Goal: Transaction & Acquisition: Obtain resource

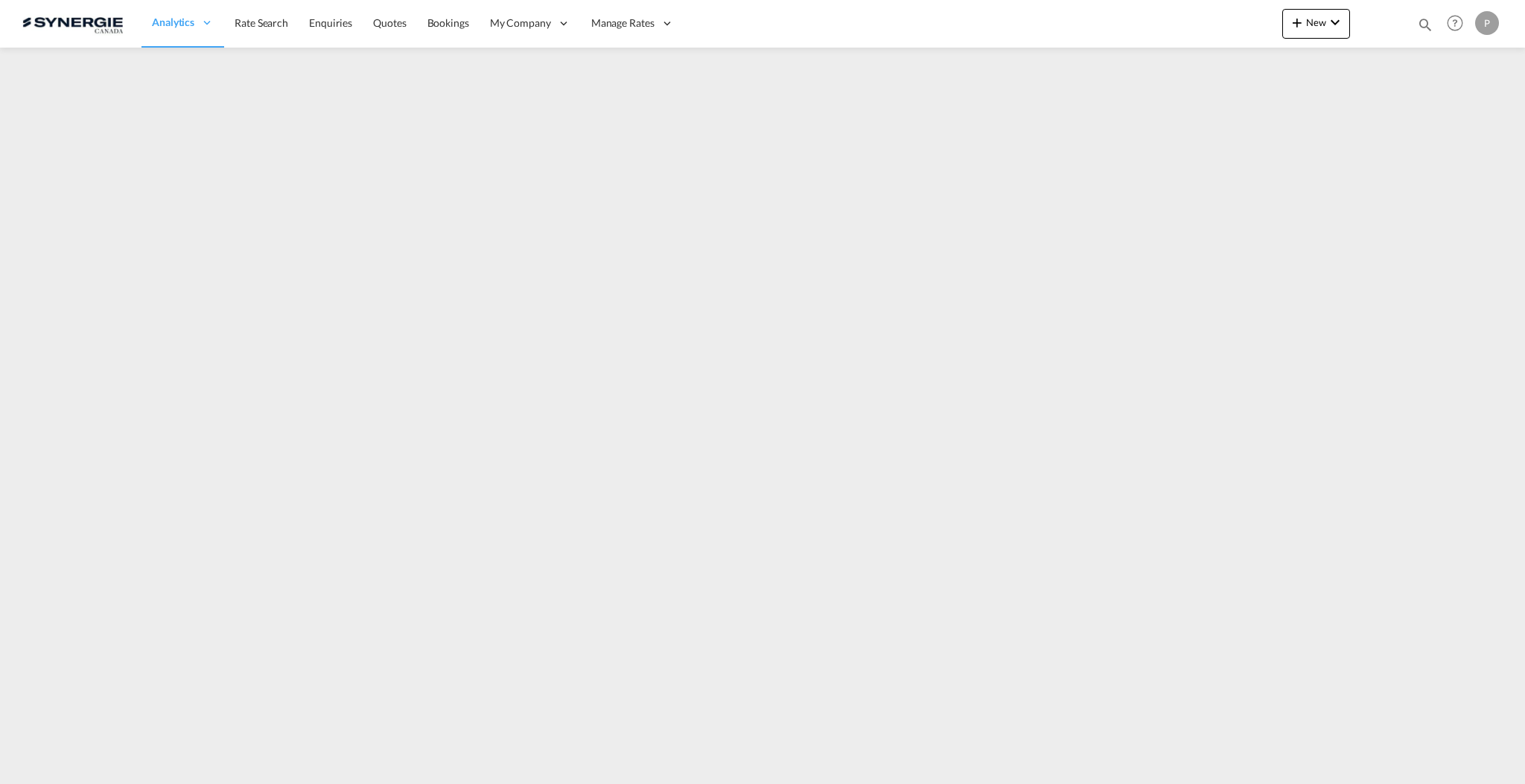
click at [1427, 29] on md-icon "icon-magnify" at bounding box center [1424, 25] width 17 height 17
click at [1156, 29] on select "Bookings Quotes Enquiries" at bounding box center [1187, 25] width 71 height 27
select select "Quotes"
click at [1152, 11] on select "Bookings Quotes Enquiries" at bounding box center [1187, 25] width 71 height 27
click at [1264, 30] on input at bounding box center [1313, 24] width 186 height 26
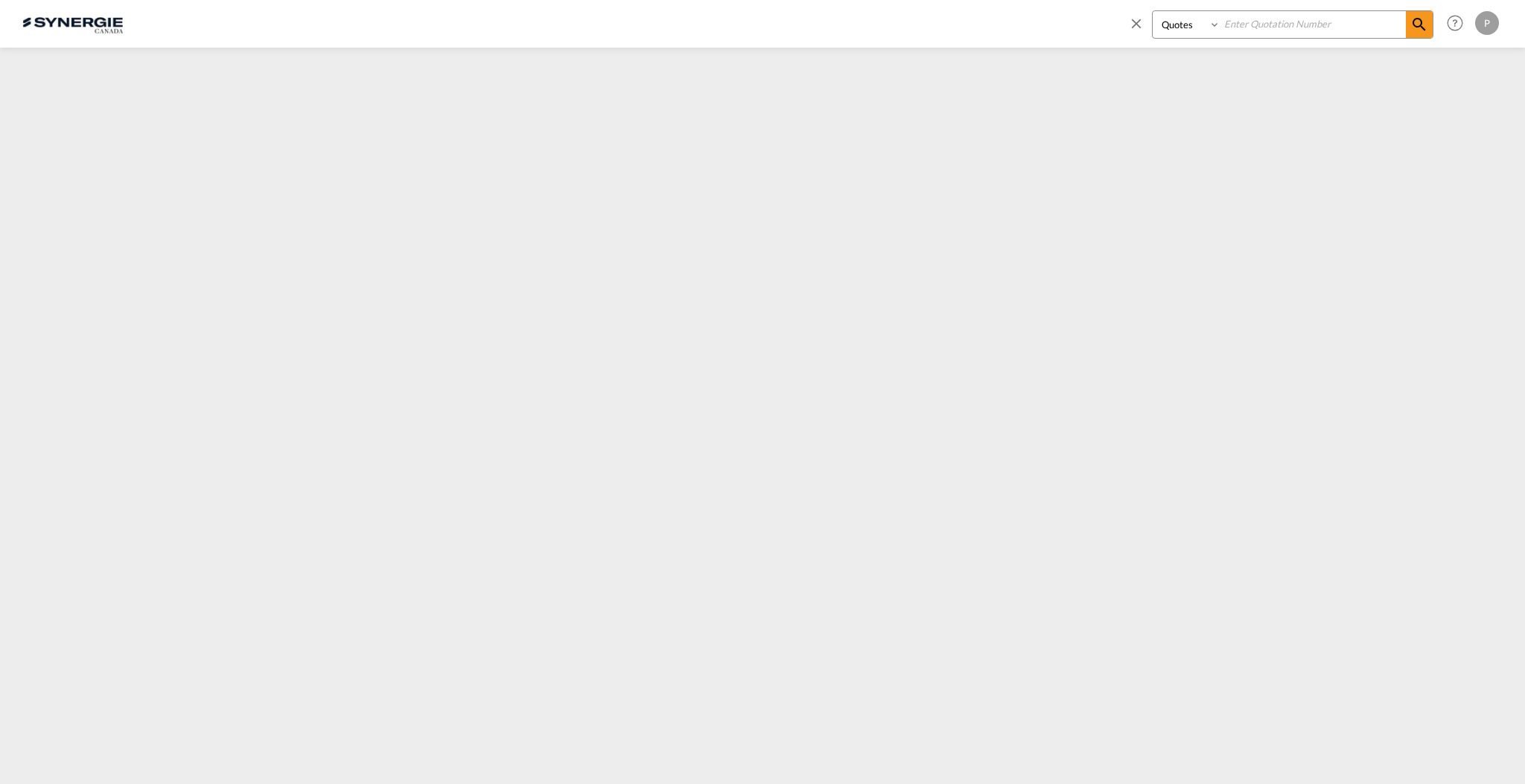
paste input "SYC000014972"
type input "SYC000014972"
click at [1424, 25] on md-icon "icon-magnify" at bounding box center [1419, 25] width 18 height 18
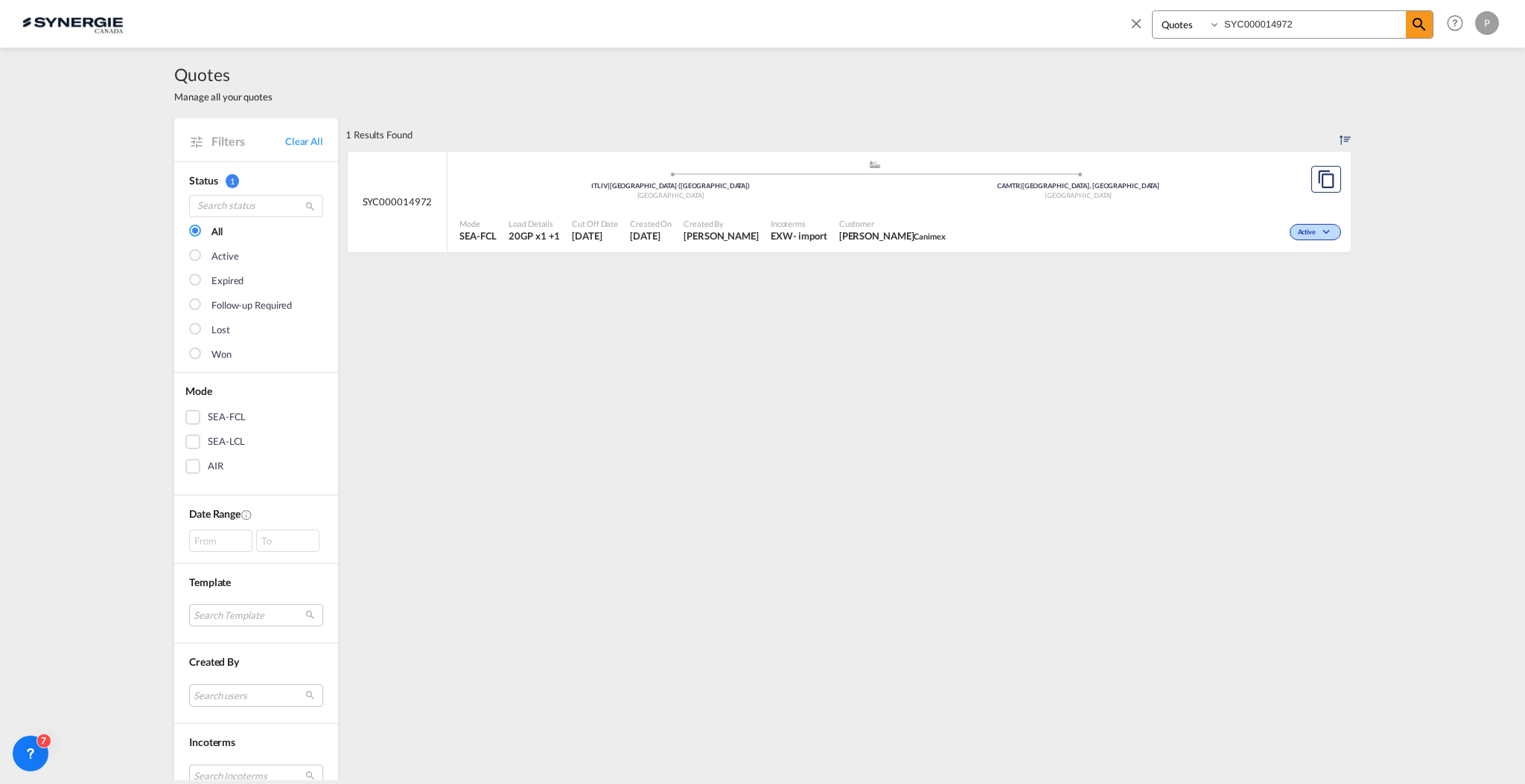
click at [1090, 196] on div "Canada" at bounding box center [1079, 196] width 408 height 10
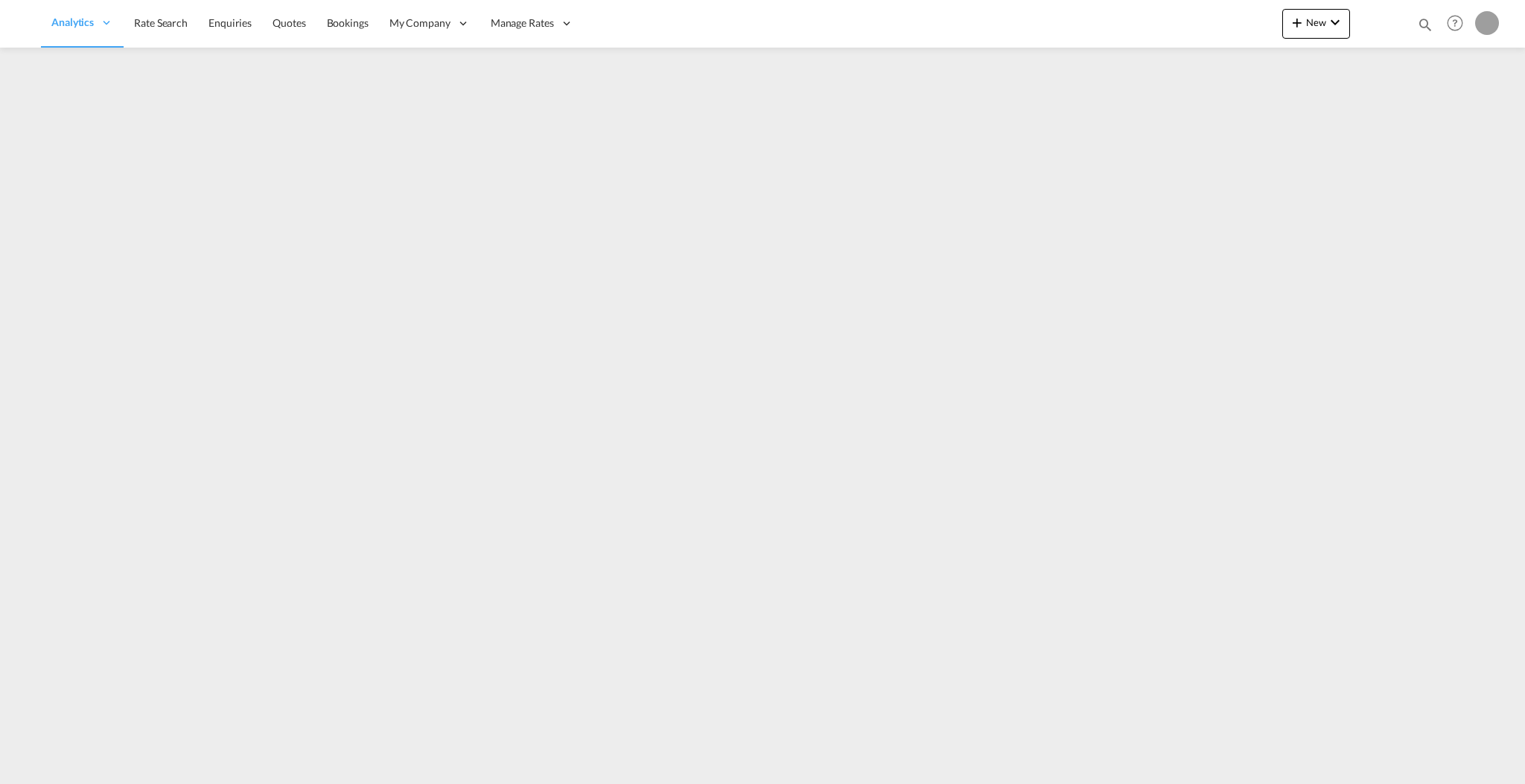
click at [1423, 27] on md-icon "icon-magnify" at bounding box center [1424, 25] width 17 height 17
click at [1205, 29] on select "Bookings Quotes Enquiries" at bounding box center [1187, 25] width 71 height 27
select select "Quotes"
click at [1152, 11] on select "Bookings Quotes Enquiries" at bounding box center [1187, 25] width 71 height 27
click at [1275, 23] on input at bounding box center [1313, 24] width 186 height 26
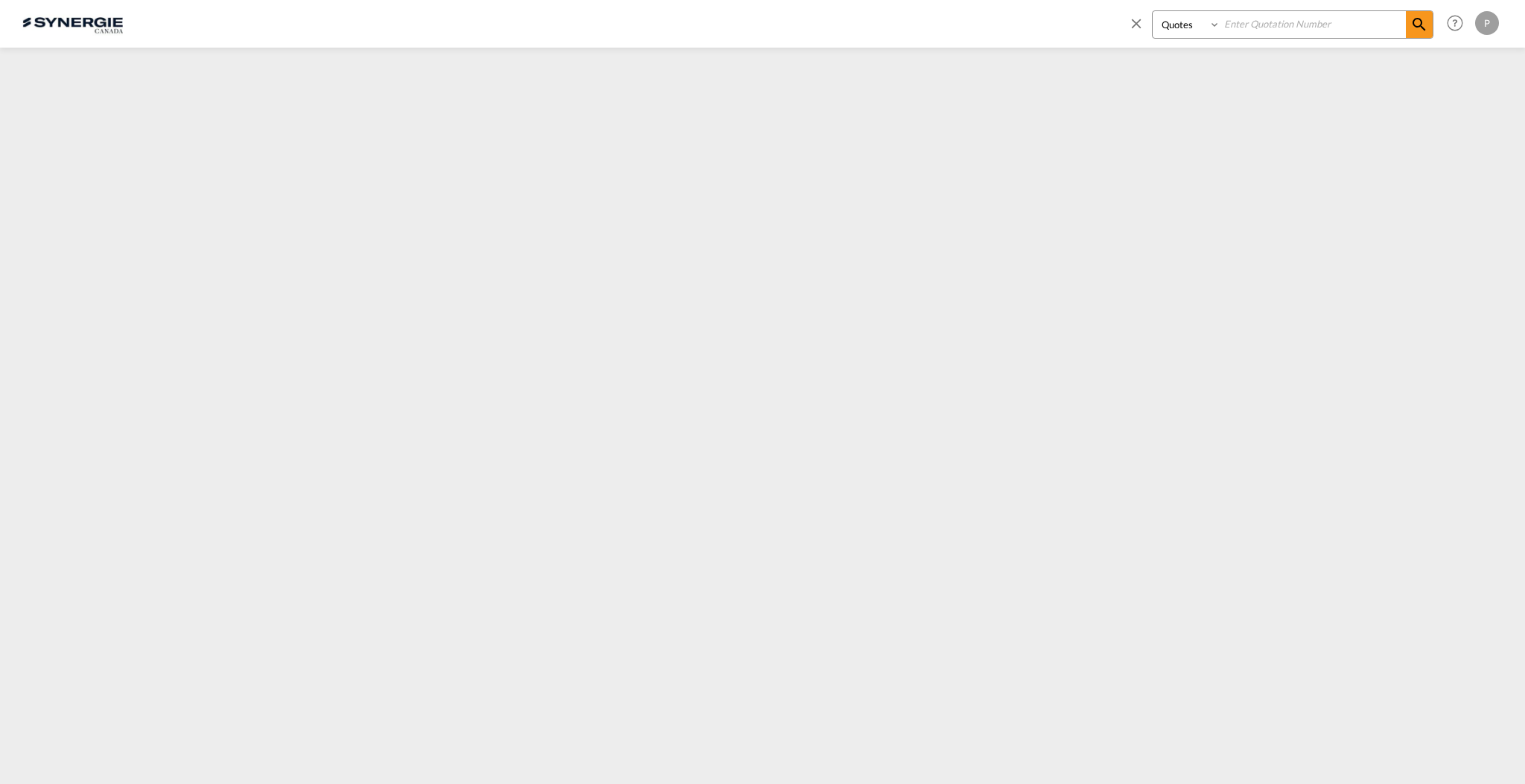
paste input "SYC000014981"
type input "SYC000014981"
click at [1413, 29] on md-icon "icon-magnify" at bounding box center [1419, 25] width 18 height 18
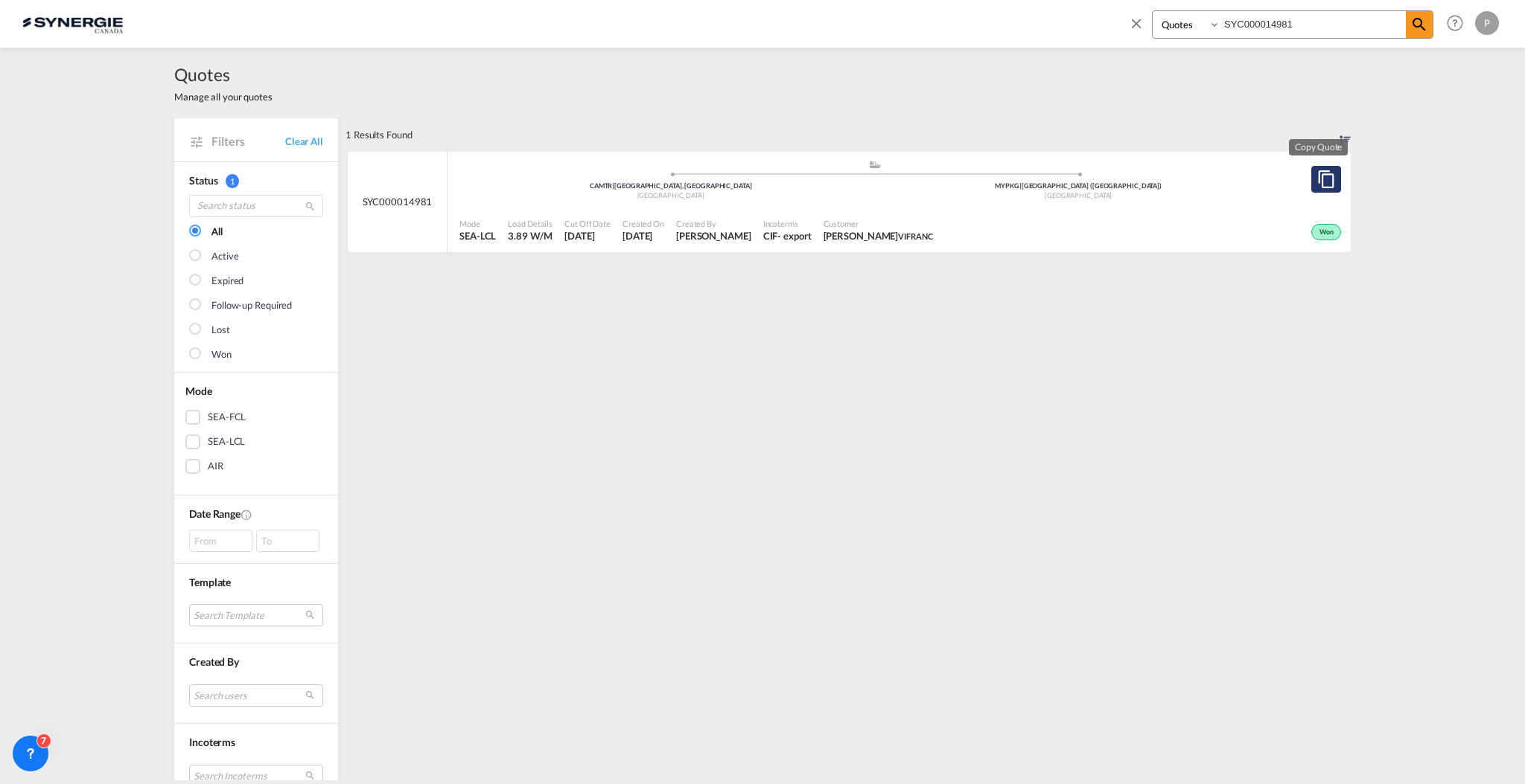
click at [1320, 173] on md-icon "assets/icons/custom/copyQuote.svg" at bounding box center [1326, 179] width 18 height 18
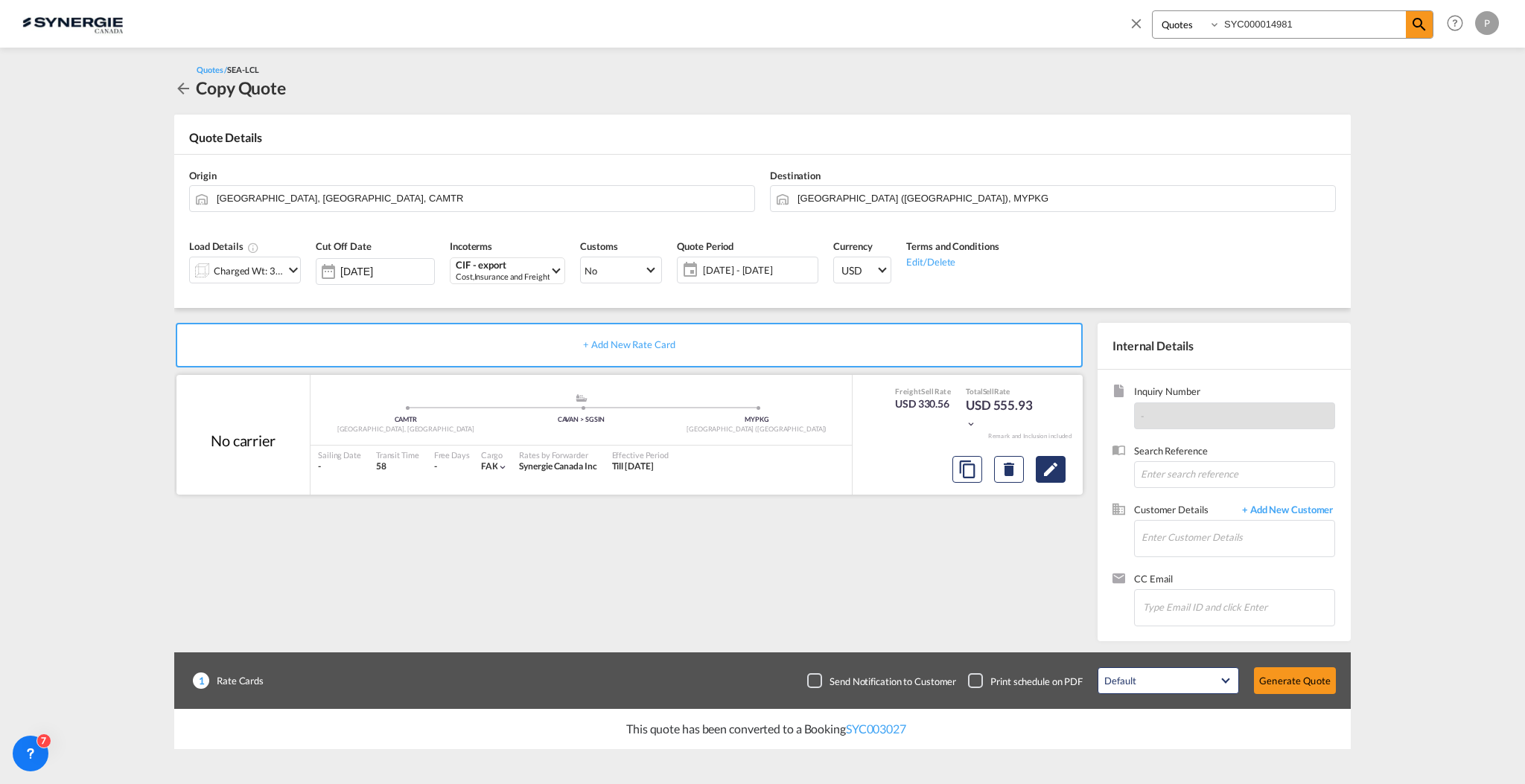
click at [1057, 477] on md-icon "Edit" at bounding box center [1050, 469] width 18 height 18
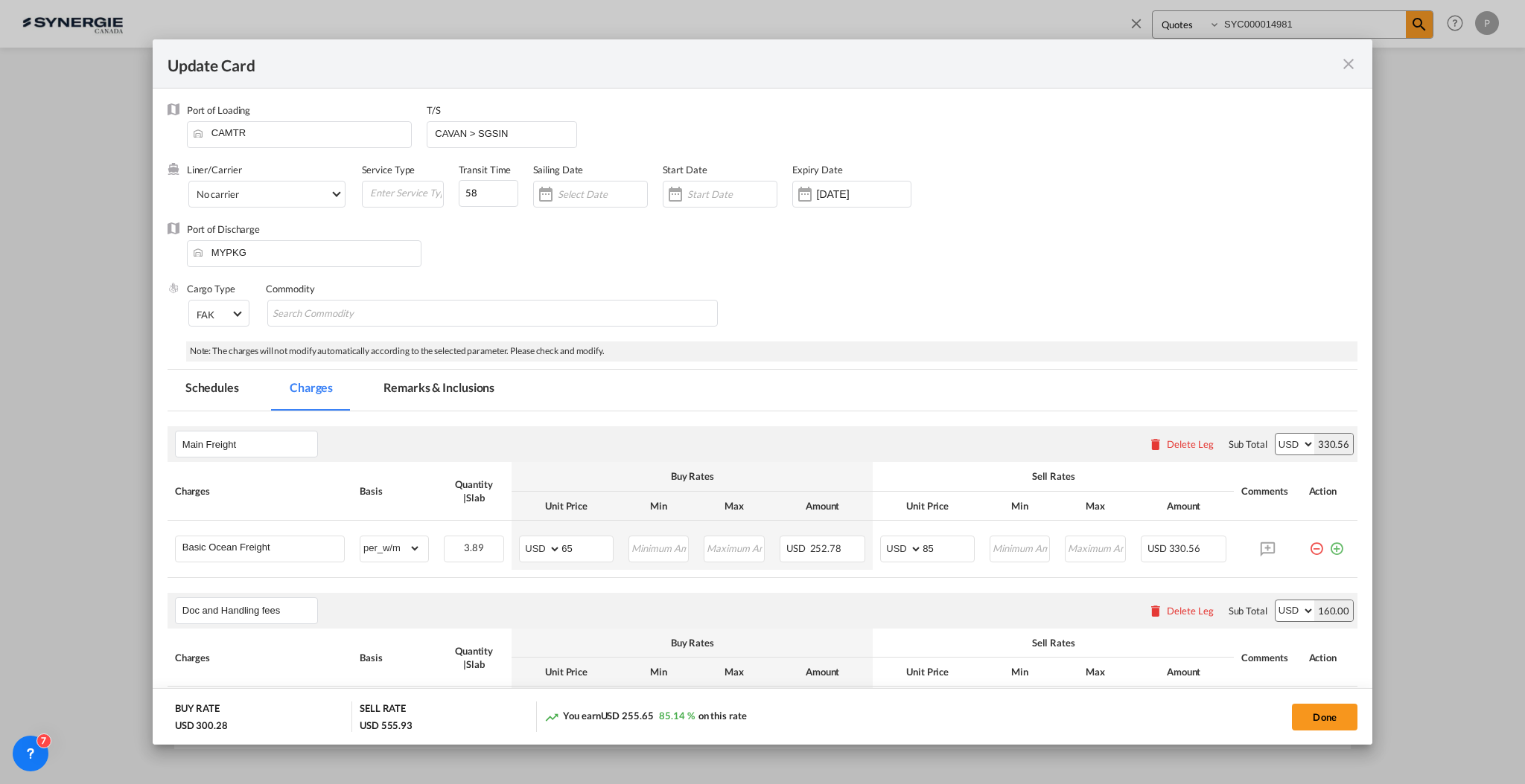
select select "per_w/m"
select select "per_bl"
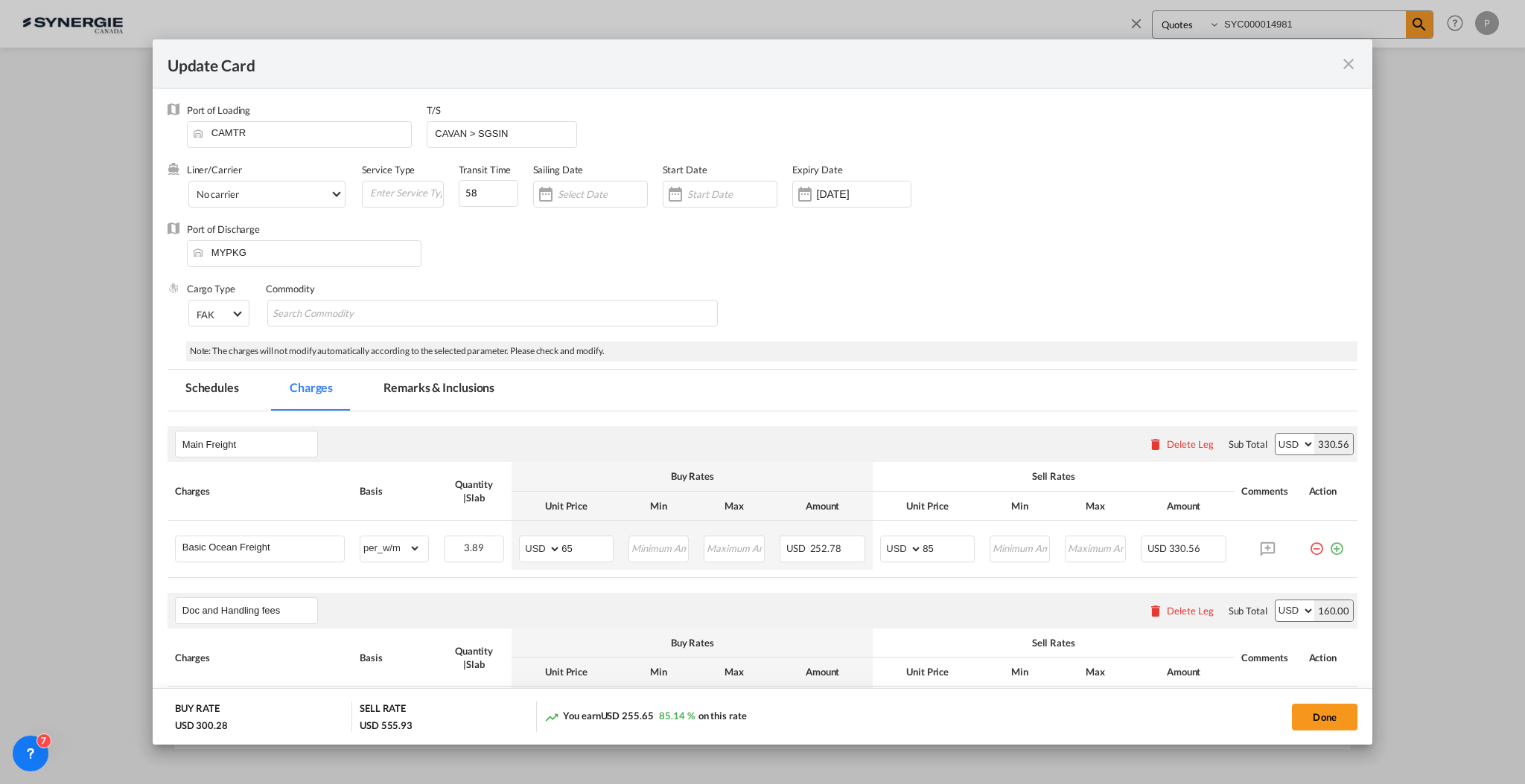
select select "per_shipment"
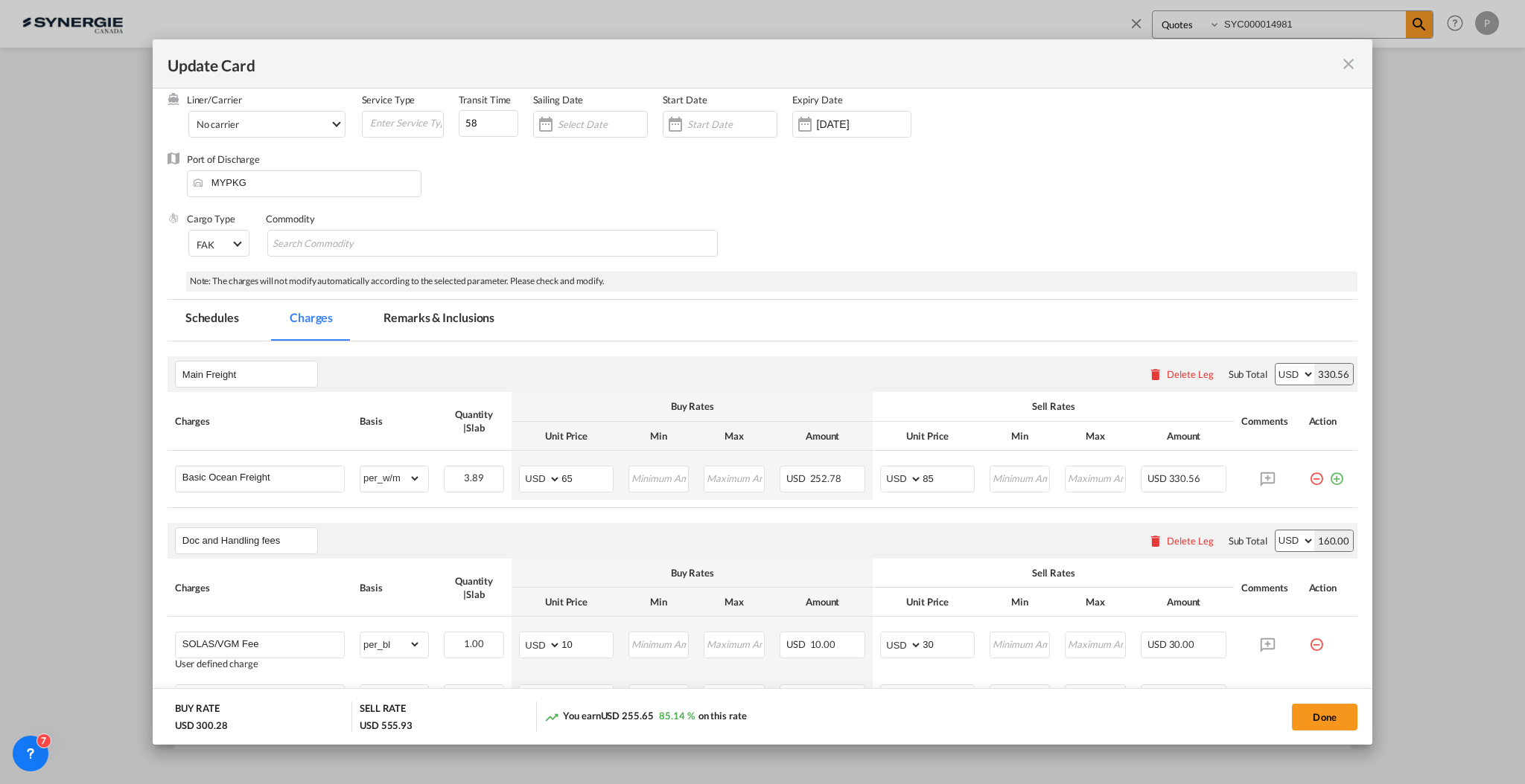
scroll to position [99, 0]
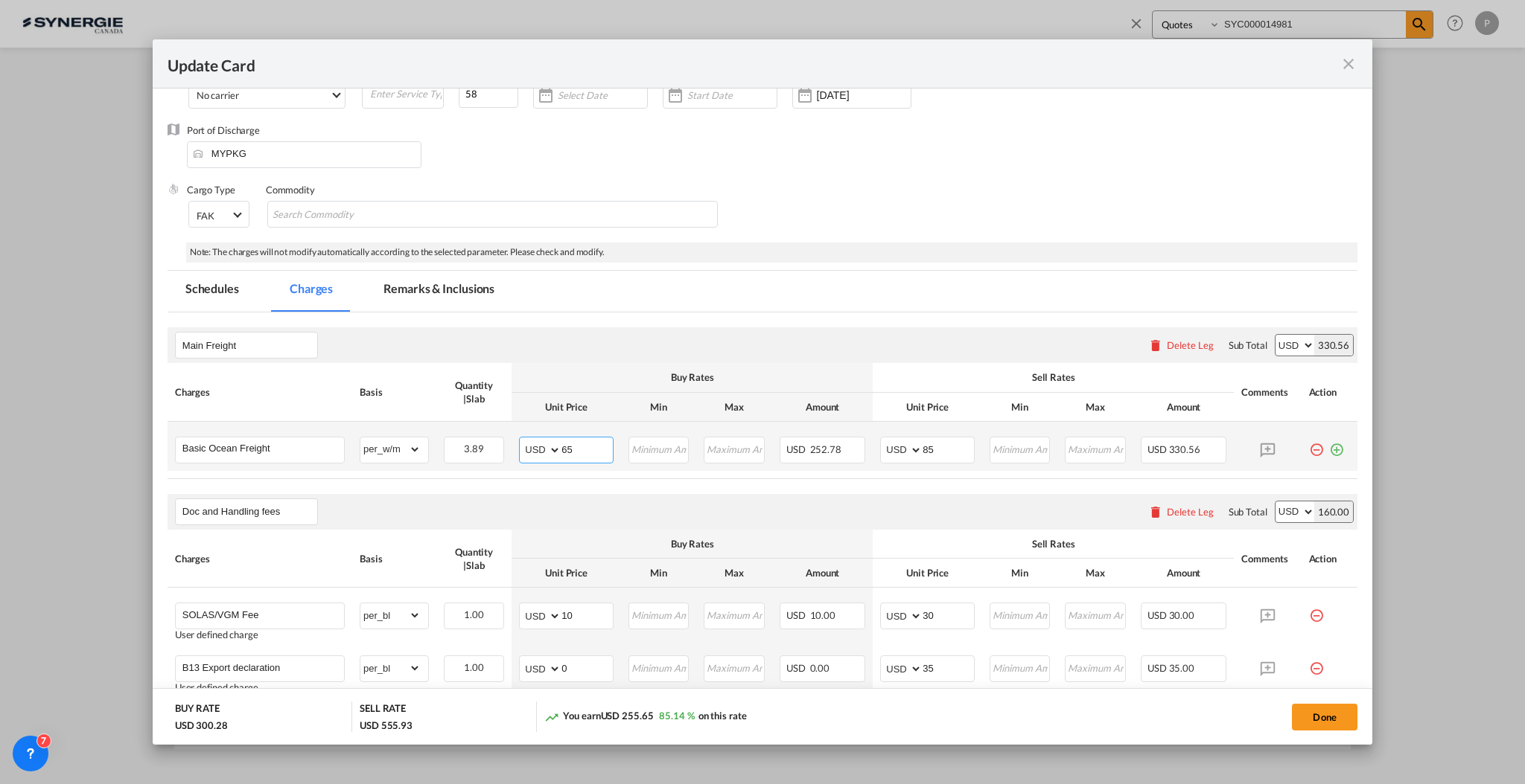
drag, startPoint x: 565, startPoint y: 447, endPoint x: 556, endPoint y: 446, distance: 9.1
click at [556, 446] on md-input-container "AED AFN ALL AMD ANG AOA ARS AUD AWG AZN BAM BBD BDT BGN BHD BIF BMD BND BOB BRL…" at bounding box center [565, 450] width 94 height 27
type input "85"
click at [922, 450] on input "85" at bounding box center [948, 449] width 52 height 22
type input "105"
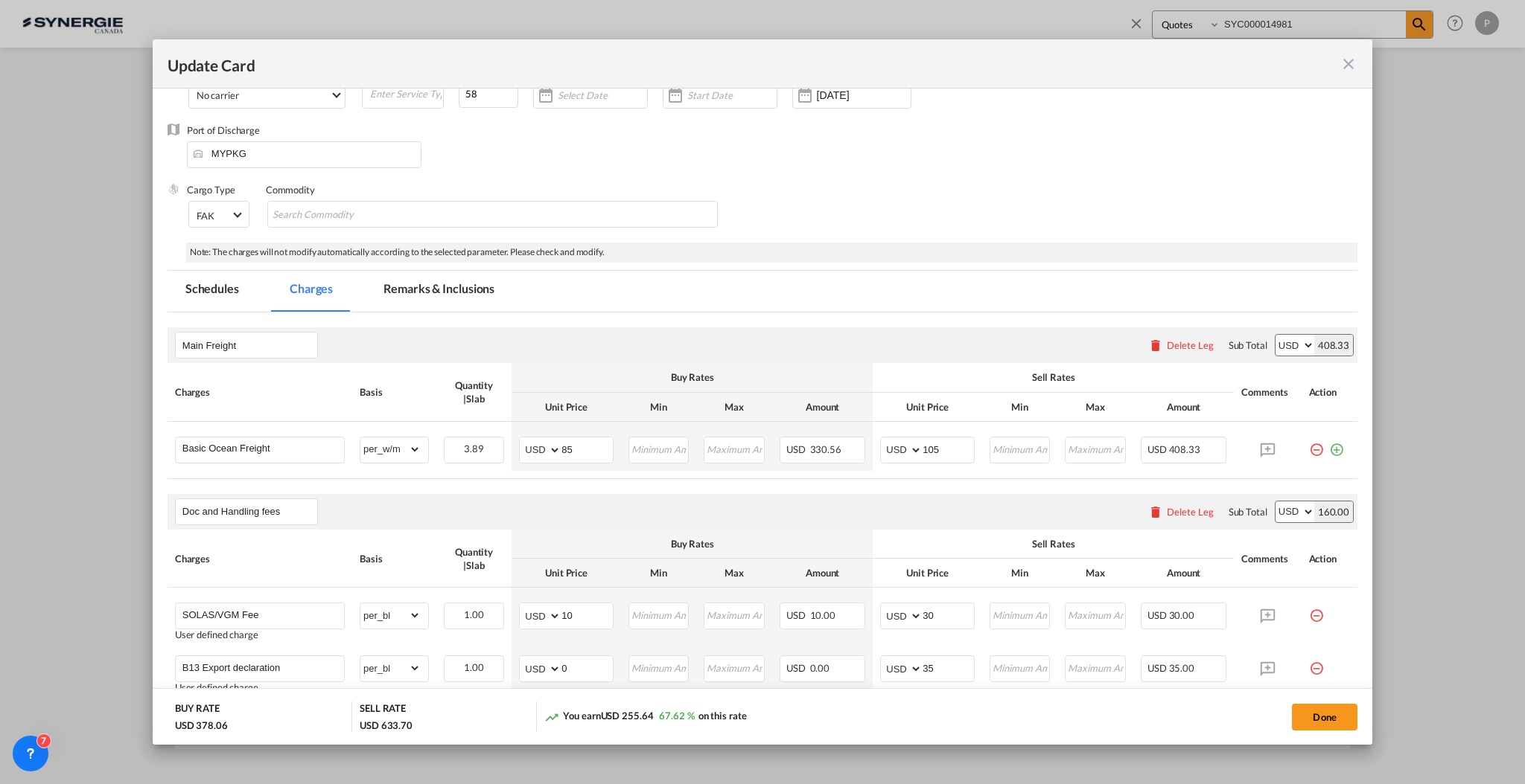
click at [923, 413] on th "Unit Price" at bounding box center [927, 407] width 109 height 29
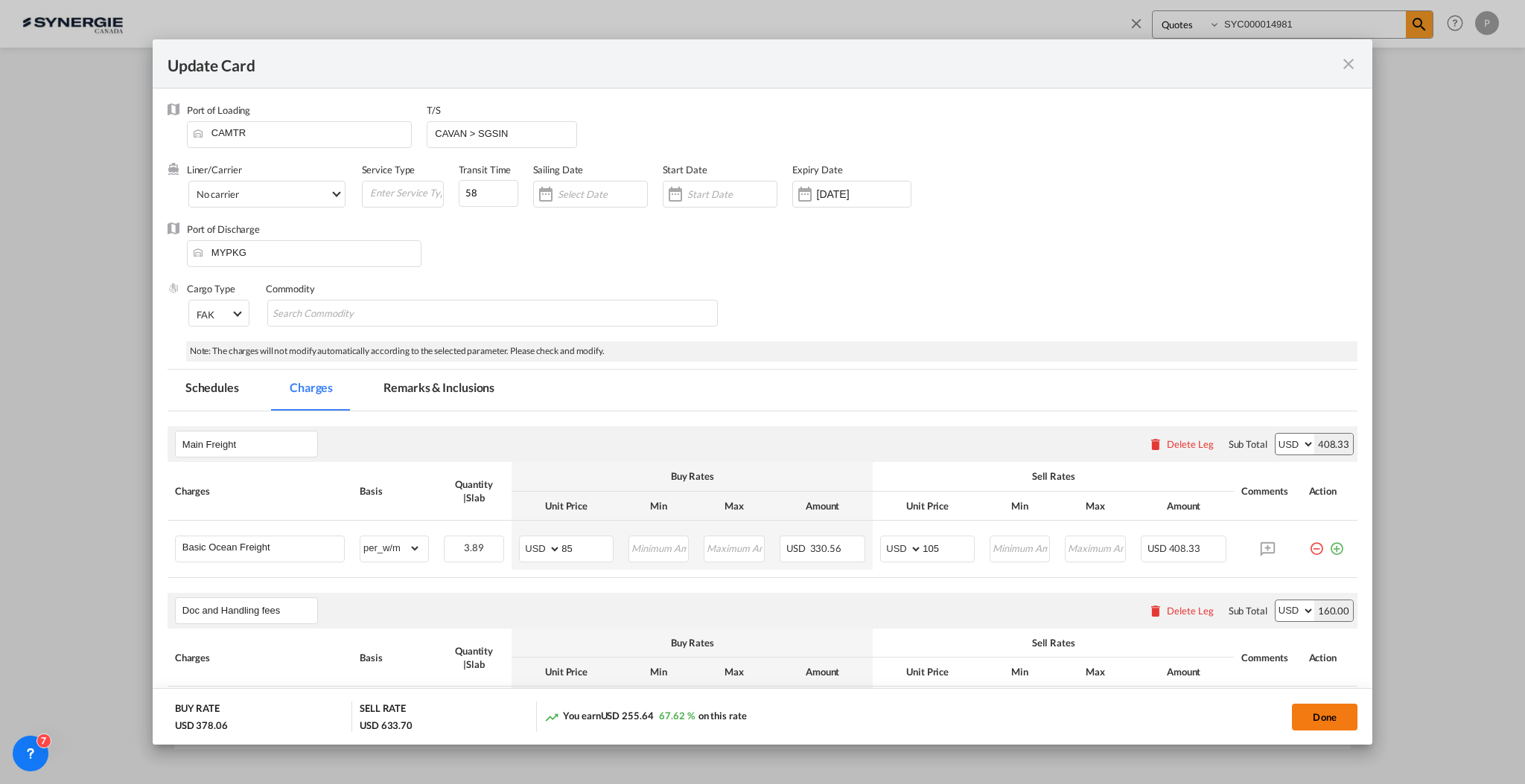
click at [1325, 725] on button "Done" at bounding box center [1324, 717] width 66 height 27
type input "22 Oct 2025"
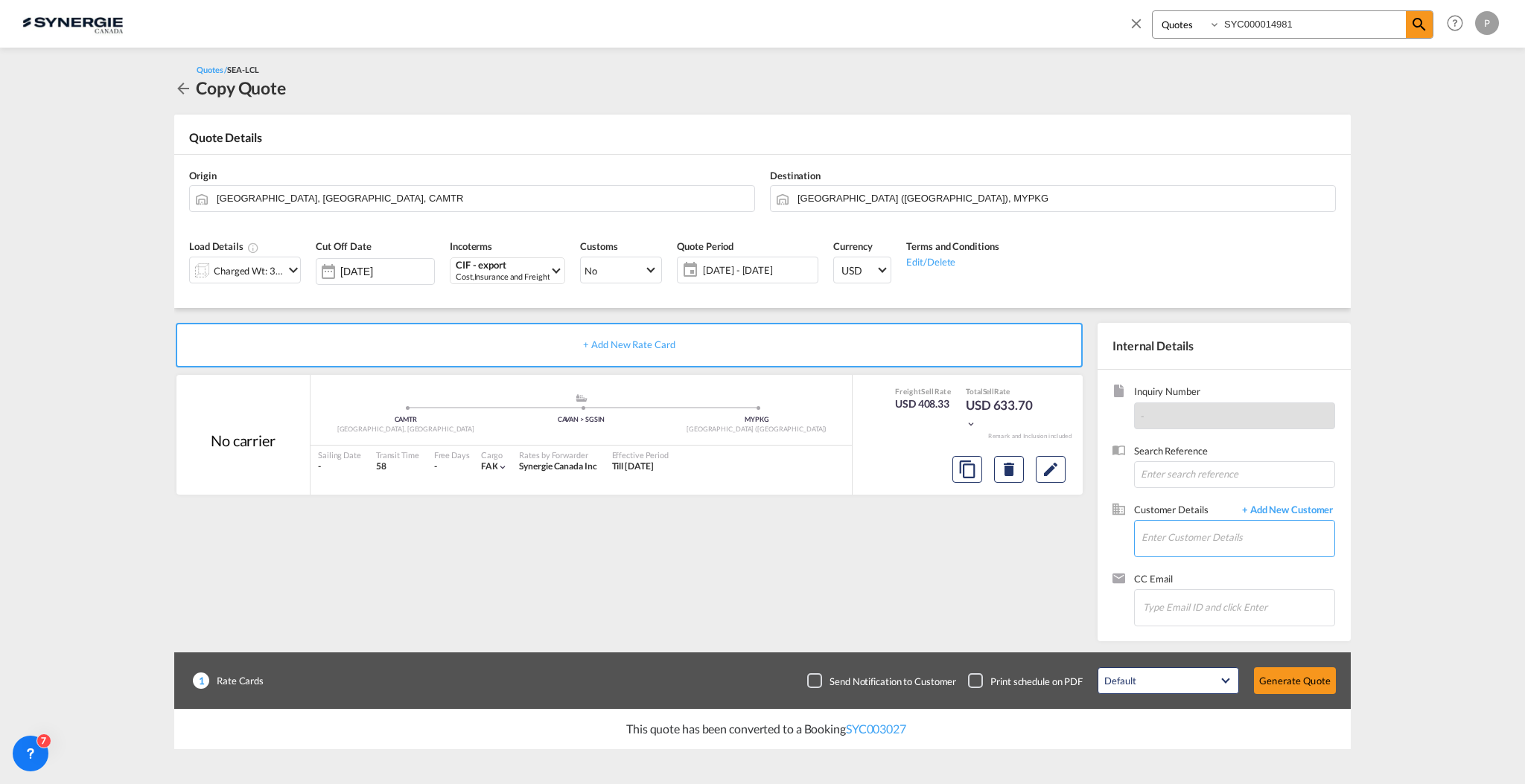
click at [1199, 536] on input "Enter Customer Details" at bounding box center [1237, 537] width 193 height 33
click at [1183, 534] on body "Analytics Reports Dashboard Rate Search Enquiries Quotes Bookings" at bounding box center [762, 392] width 1525 height 784
click at [1183, 534] on input "josee" at bounding box center [1237, 537] width 193 height 33
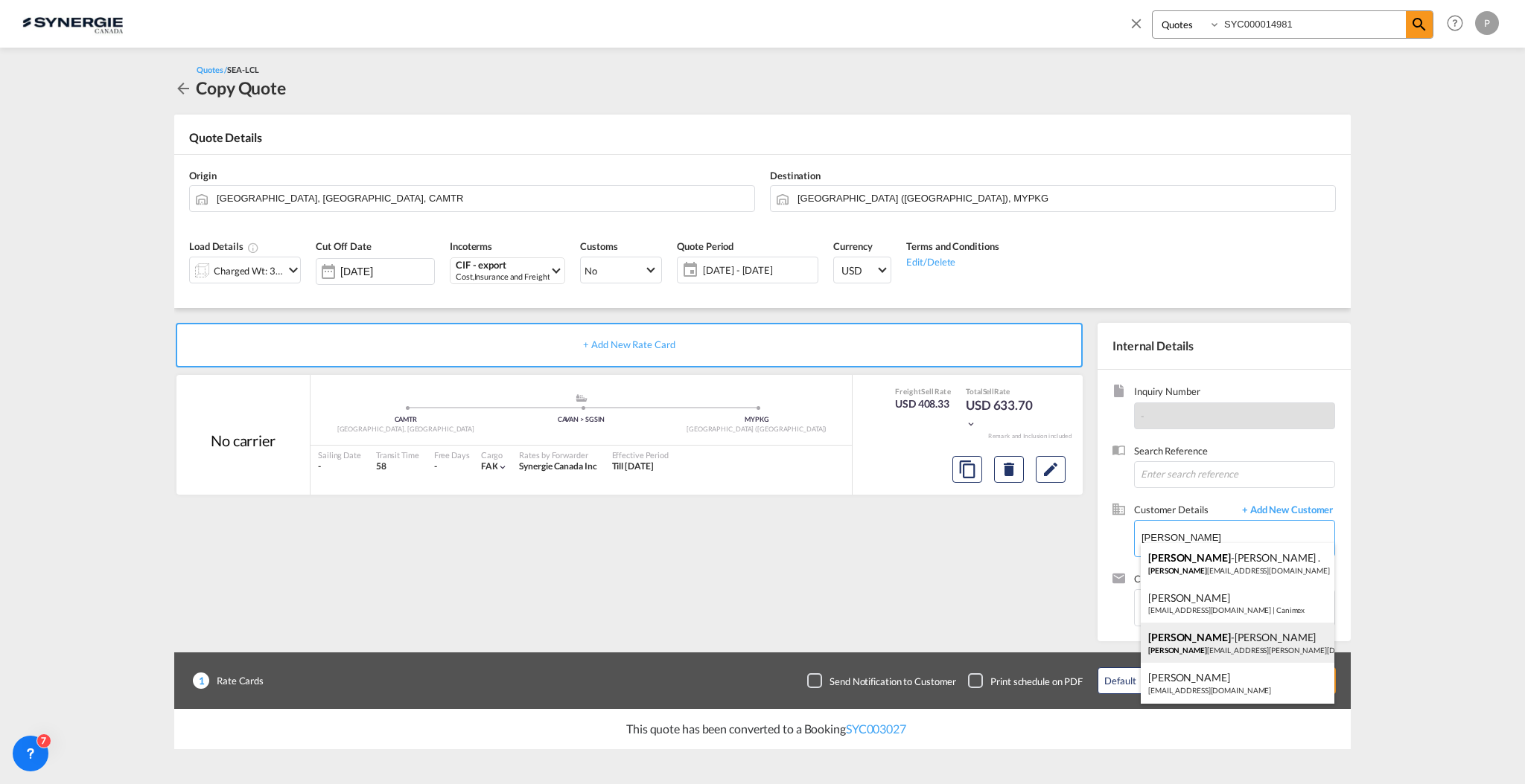
click at [1274, 643] on div "Marie -Josee Lemire marie -josee@vifranc.com | VIFRANC" at bounding box center [1237, 643] width 193 height 40
type input "VIFRANC, Marie-Josee Lemire, marie-josee@vifranc.com"
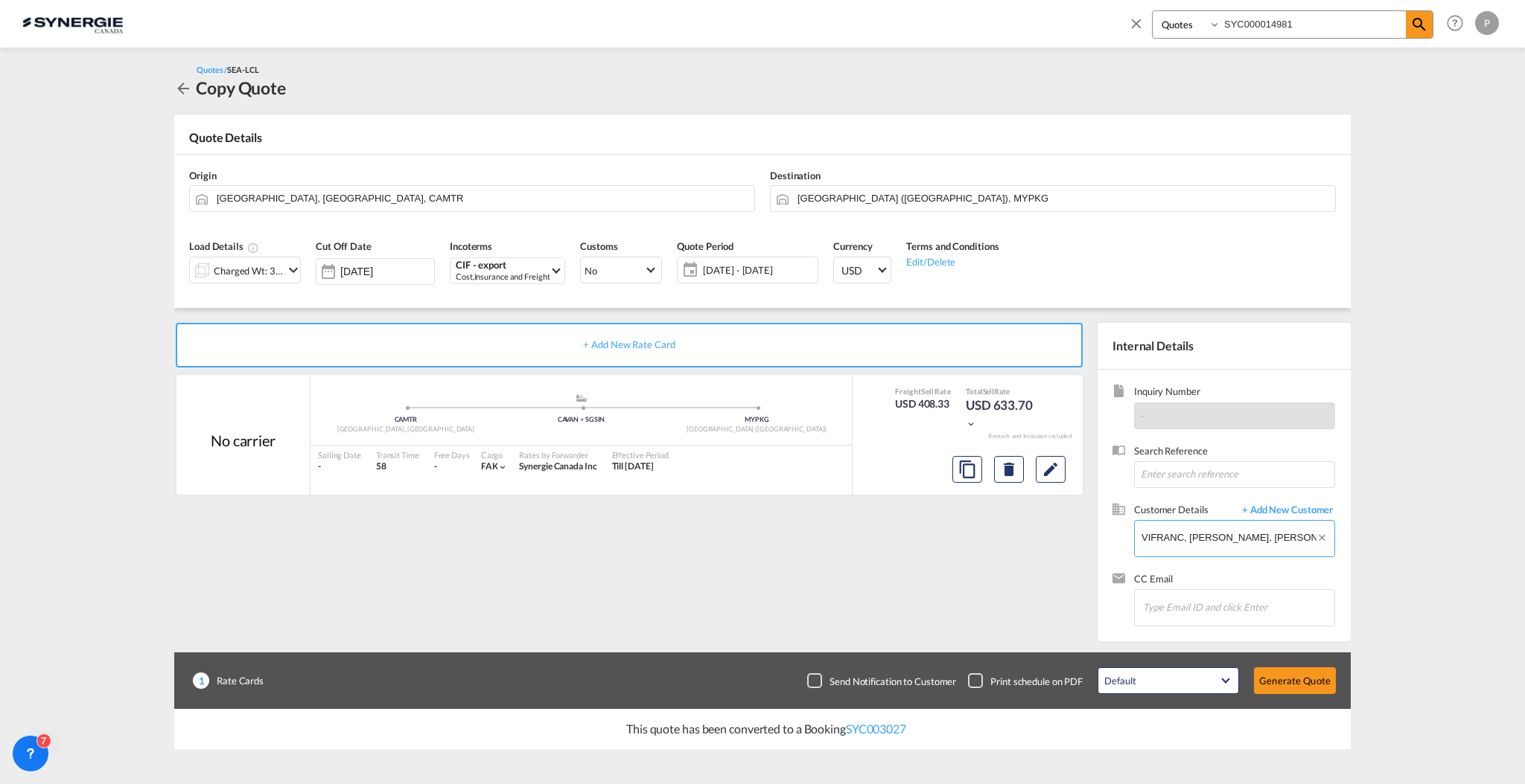
scroll to position [0, 58]
drag, startPoint x: 1274, startPoint y: 539, endPoint x: 1490, endPoint y: 540, distance: 216.0
click at [1490, 540] on md-content "Bookings Quotes Enquiries SYC000014981 Help Resources Product Release P My Prof…" at bounding box center [762, 392] width 1525 height 784
click at [1450, 549] on md-content "Bookings Quotes Enquiries SYC000014981 Help Resources Product Release P My Prof…" at bounding box center [762, 392] width 1525 height 784
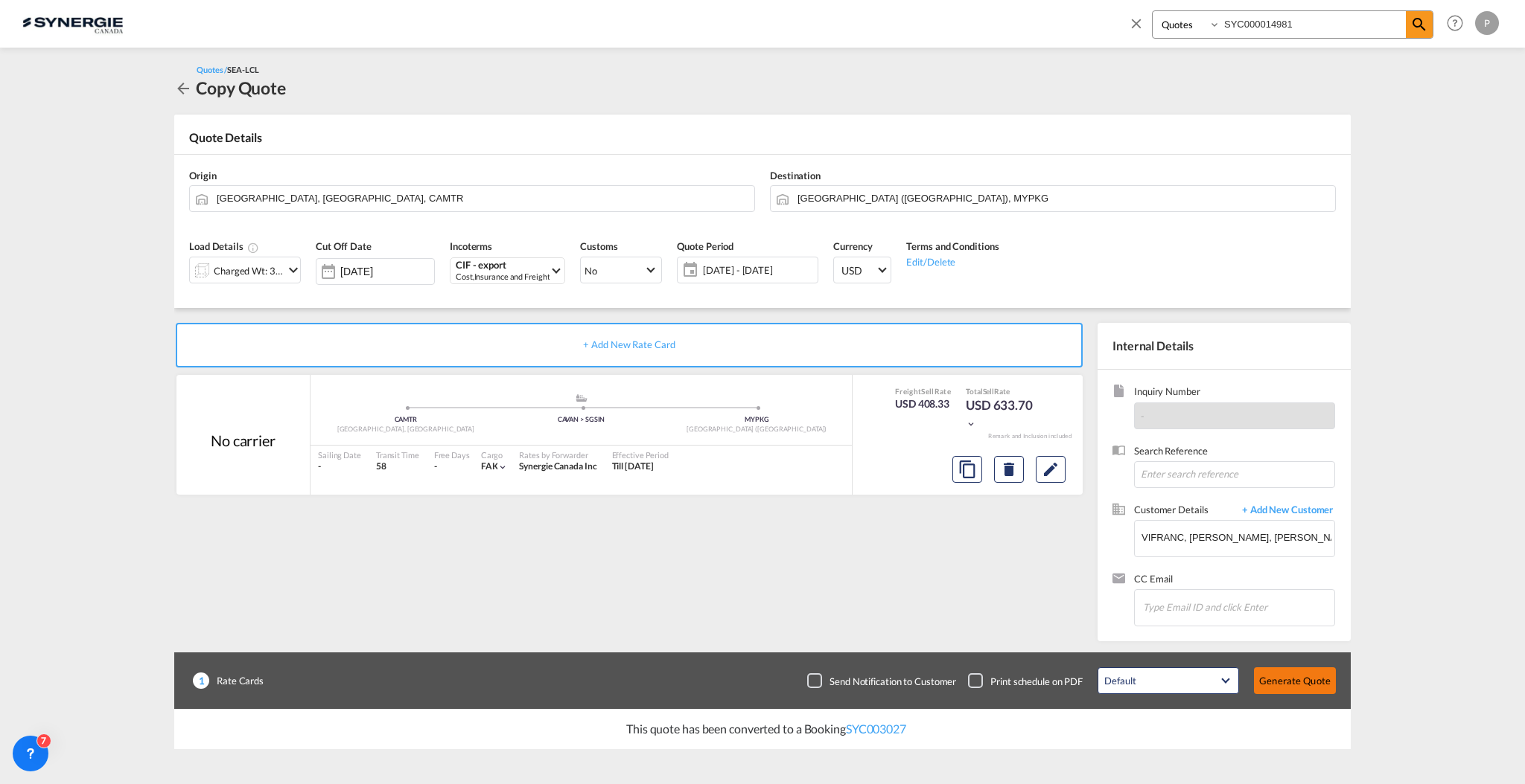
click at [1312, 686] on button "Generate Quote" at bounding box center [1294, 681] width 82 height 27
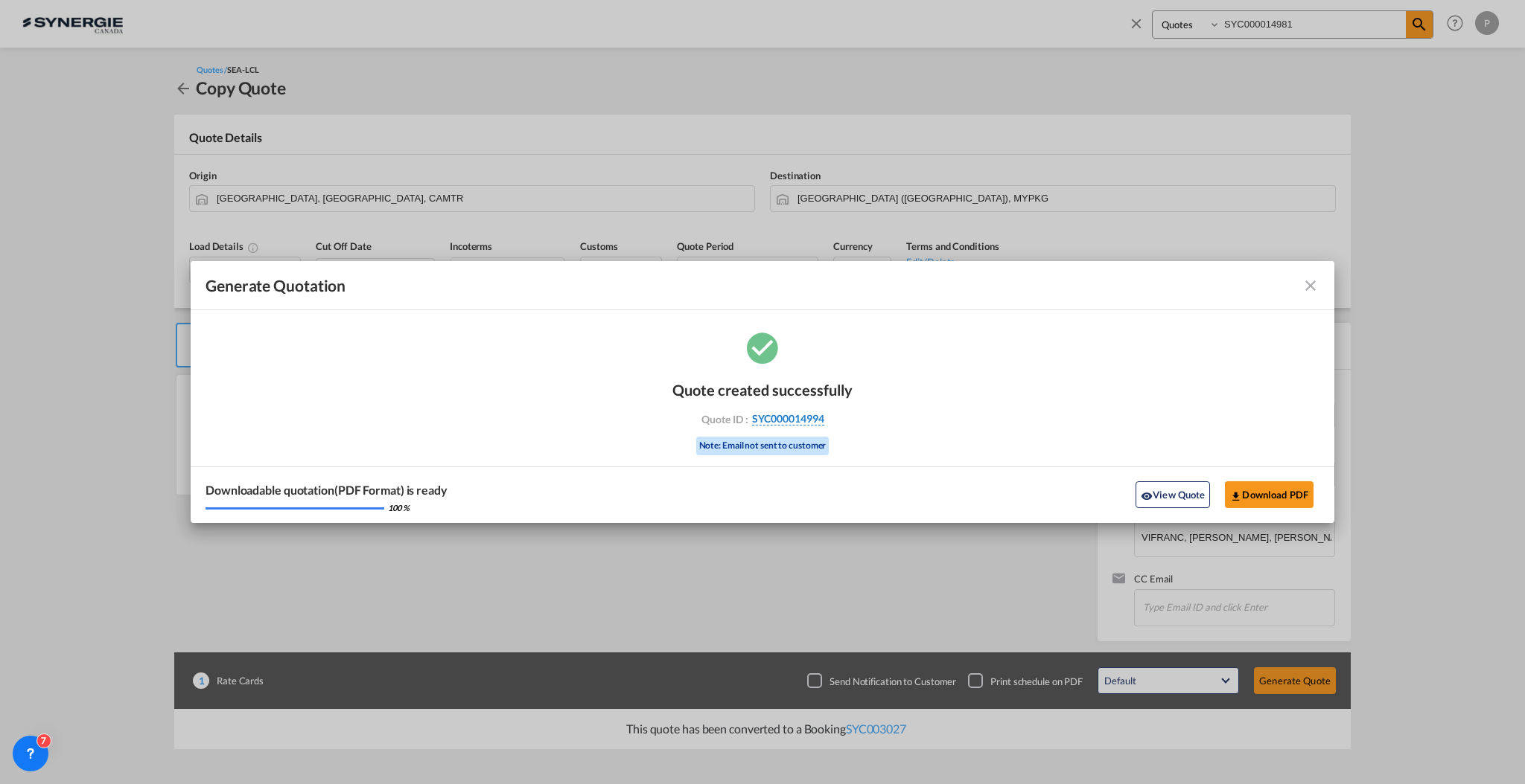
drag, startPoint x: 836, startPoint y: 422, endPoint x: 824, endPoint y: 425, distance: 12.4
click at [824, 425] on div "Quote ID : SYC000014994" at bounding box center [762, 419] width 173 height 13
copy div "SYC000014994"
click at [1270, 492] on button "Download PDF" at bounding box center [1269, 495] width 89 height 27
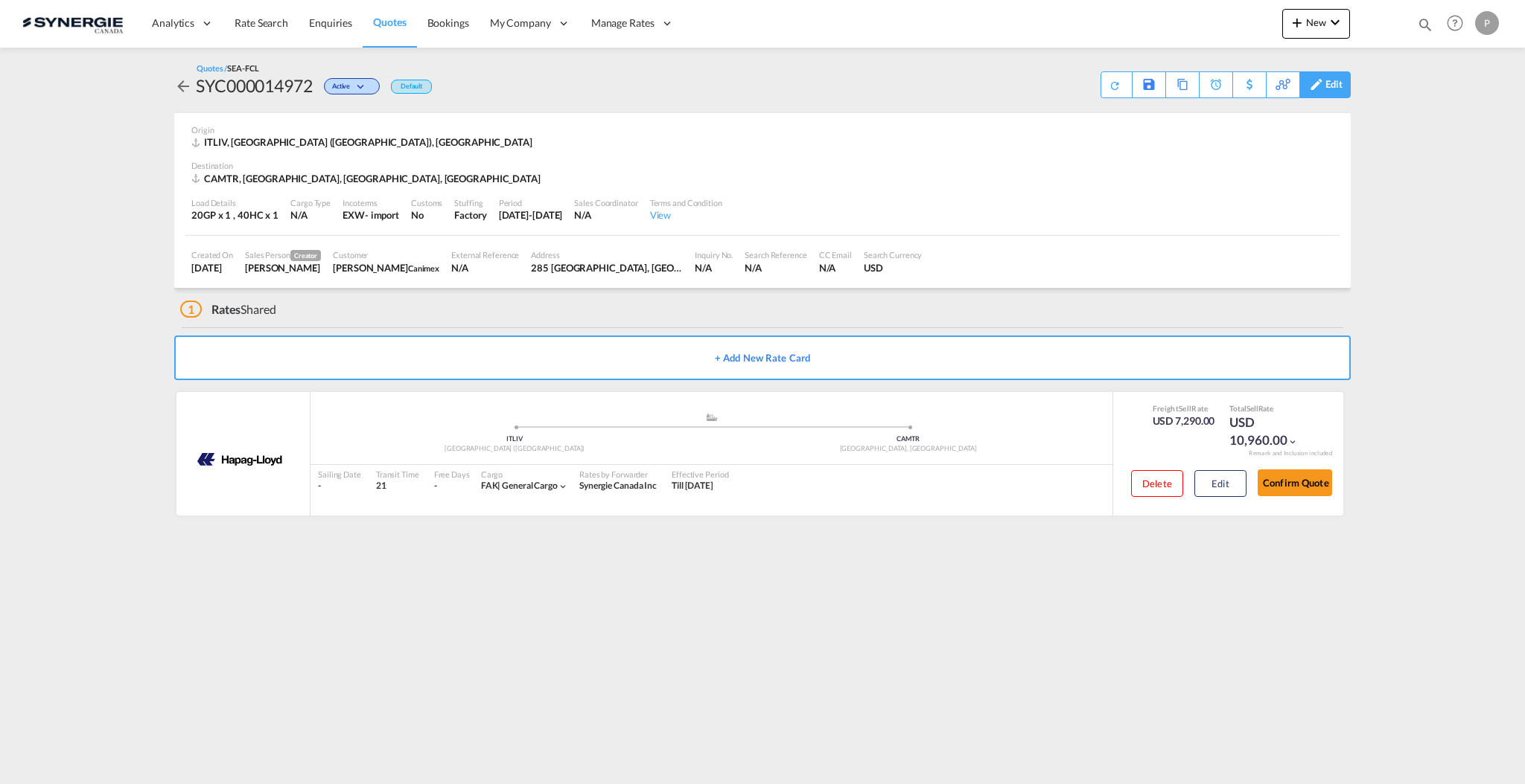
click at [1332, 80] on div "Edit" at bounding box center [1334, 85] width 17 height 25
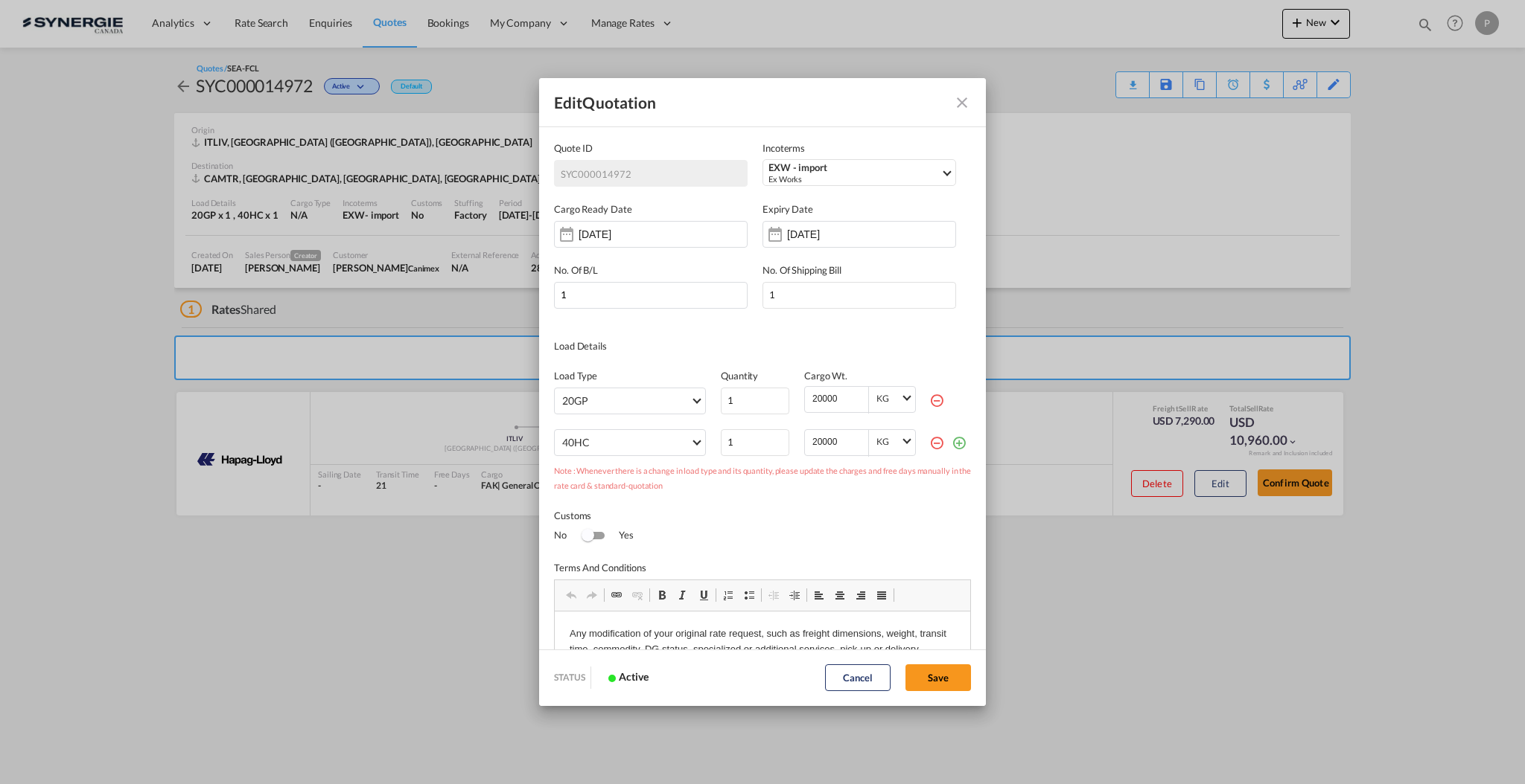
click at [842, 664] on div "Cancel Save" at bounding box center [898, 678] width 161 height 27
click at [841, 677] on button "Cancel" at bounding box center [857, 678] width 66 height 27
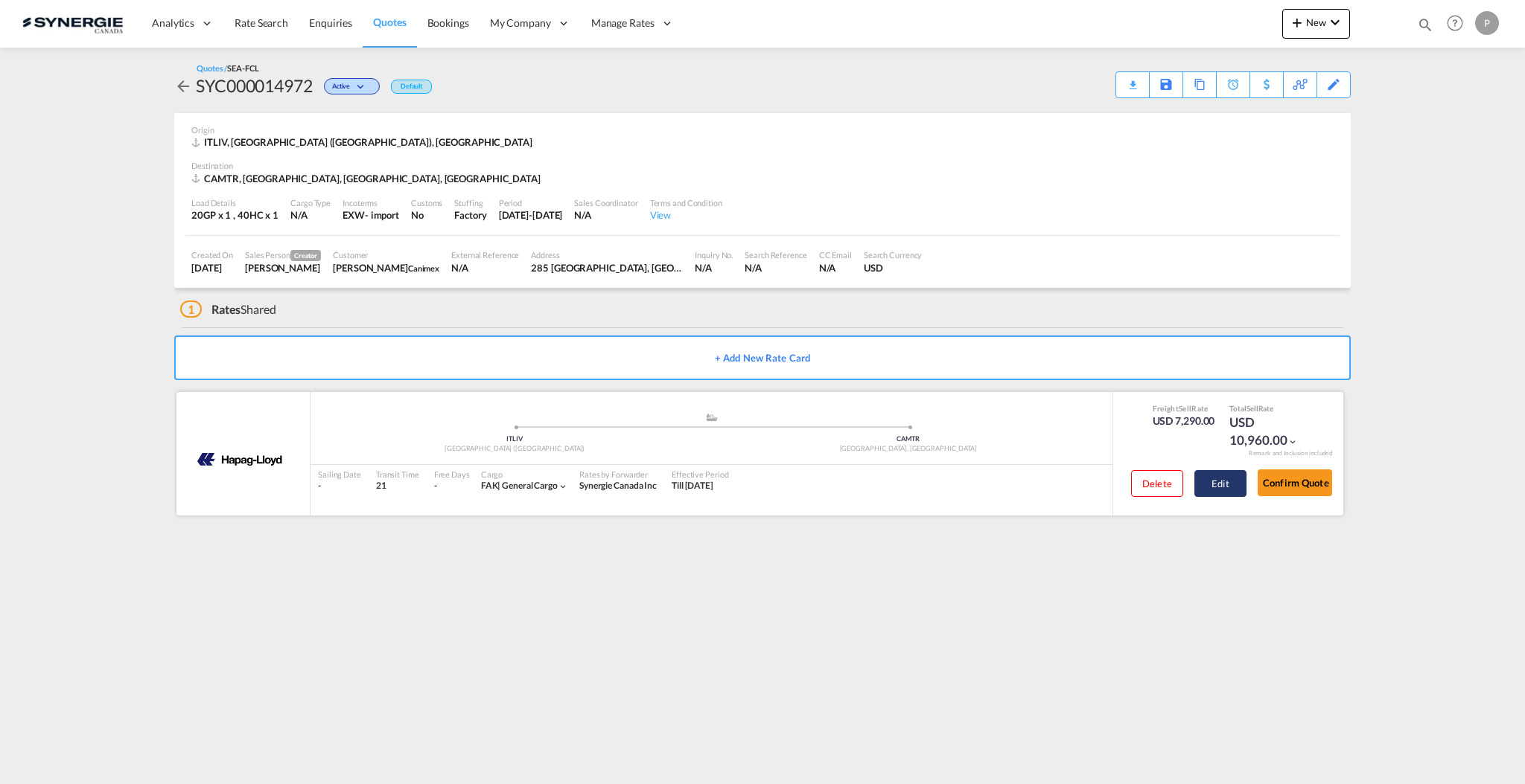
click at [1215, 485] on button "Edit" at bounding box center [1220, 484] width 52 height 27
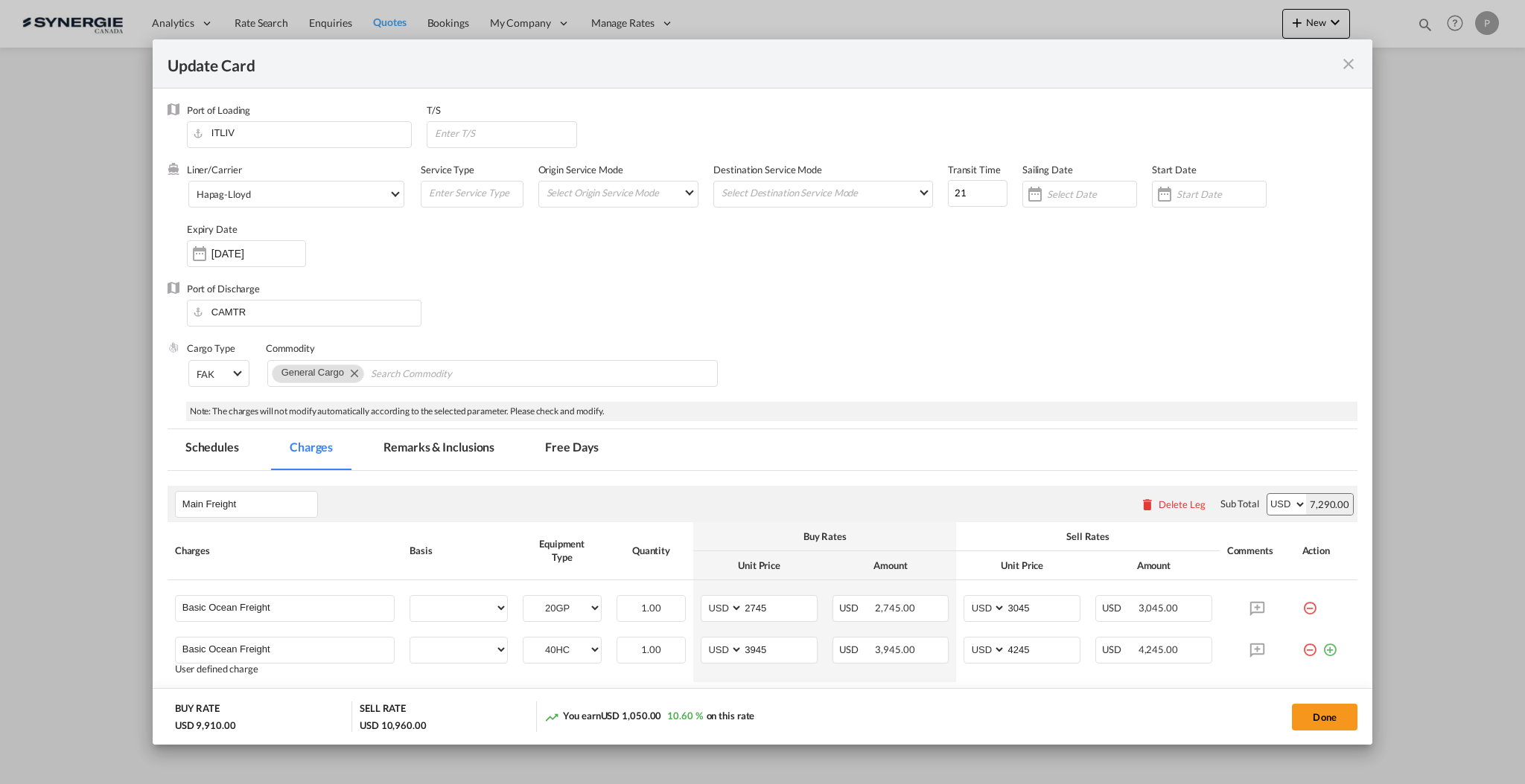
select select "per equipment"
select select "per B/L"
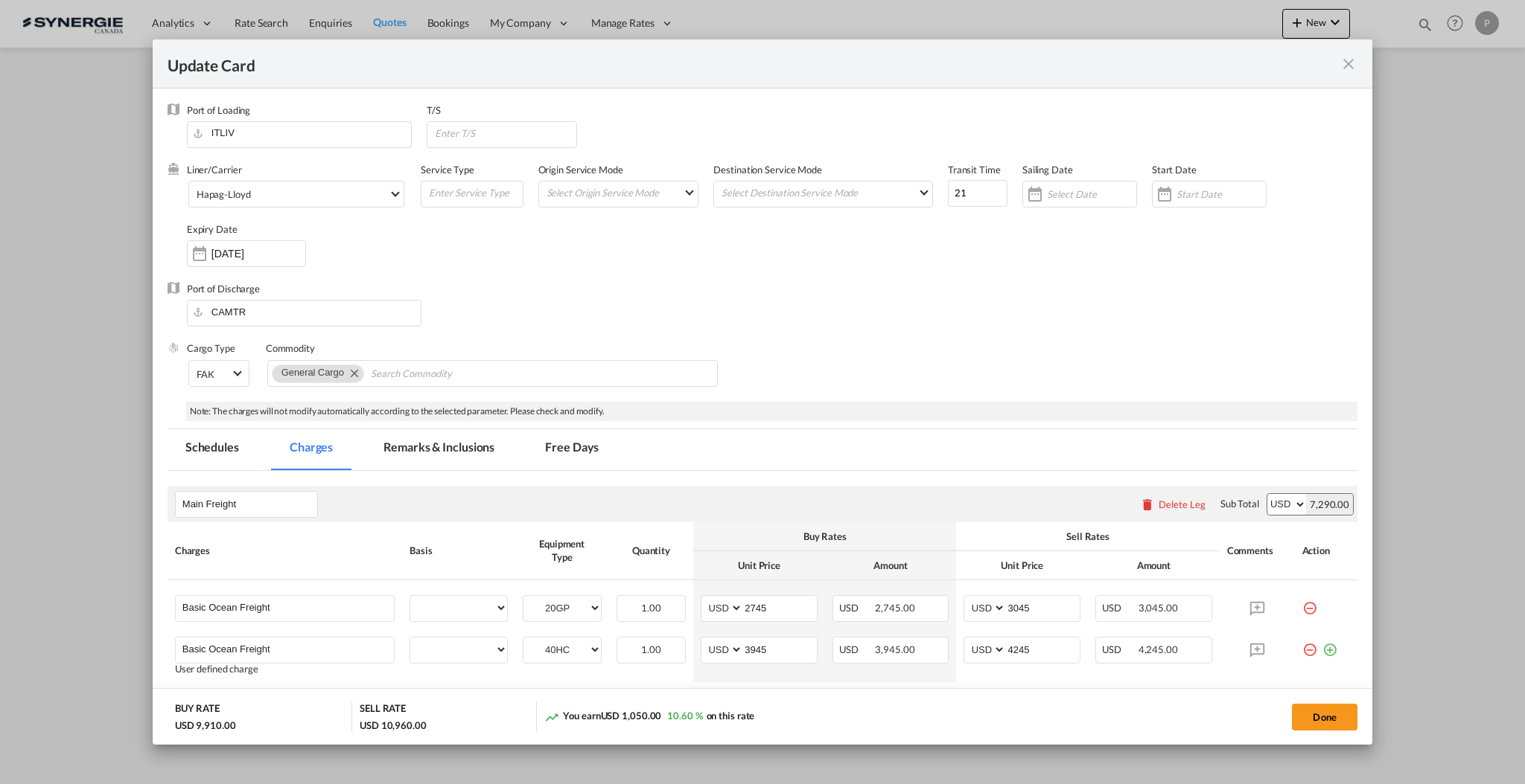
select select "per B/L"
select select "per equipment"
click at [288, 139] on input "ITLIV" at bounding box center [303, 133] width 217 height 22
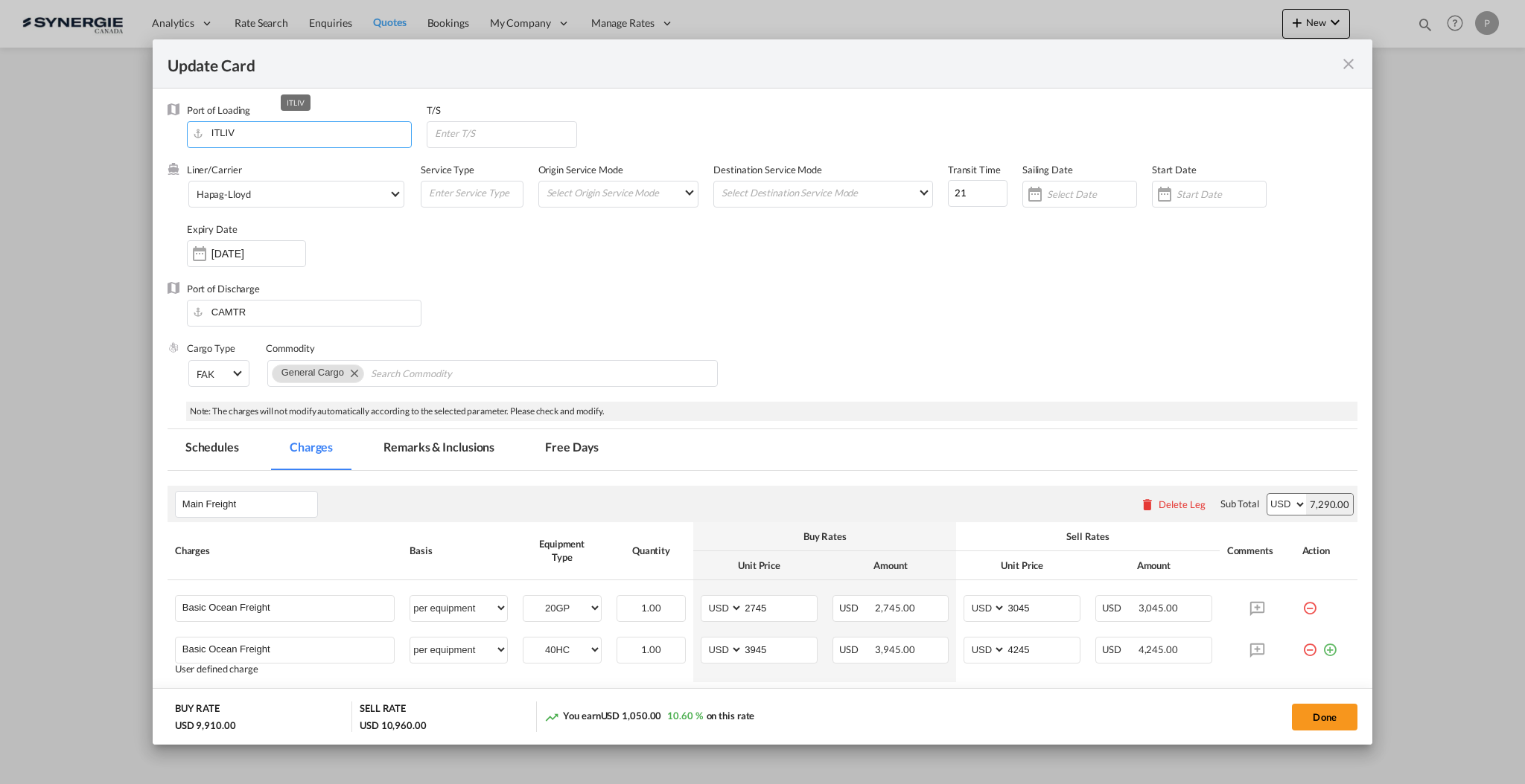
click at [288, 139] on input "ITLIV" at bounding box center [303, 133] width 217 height 22
type input "3"
click at [228, 155] on div "Genova (Genoa)" at bounding box center [338, 159] width 277 height 13
type input "Genova (Genoa), ITGOA"
click at [615, 346] on div "Commodity" at bounding box center [492, 348] width 454 height 13
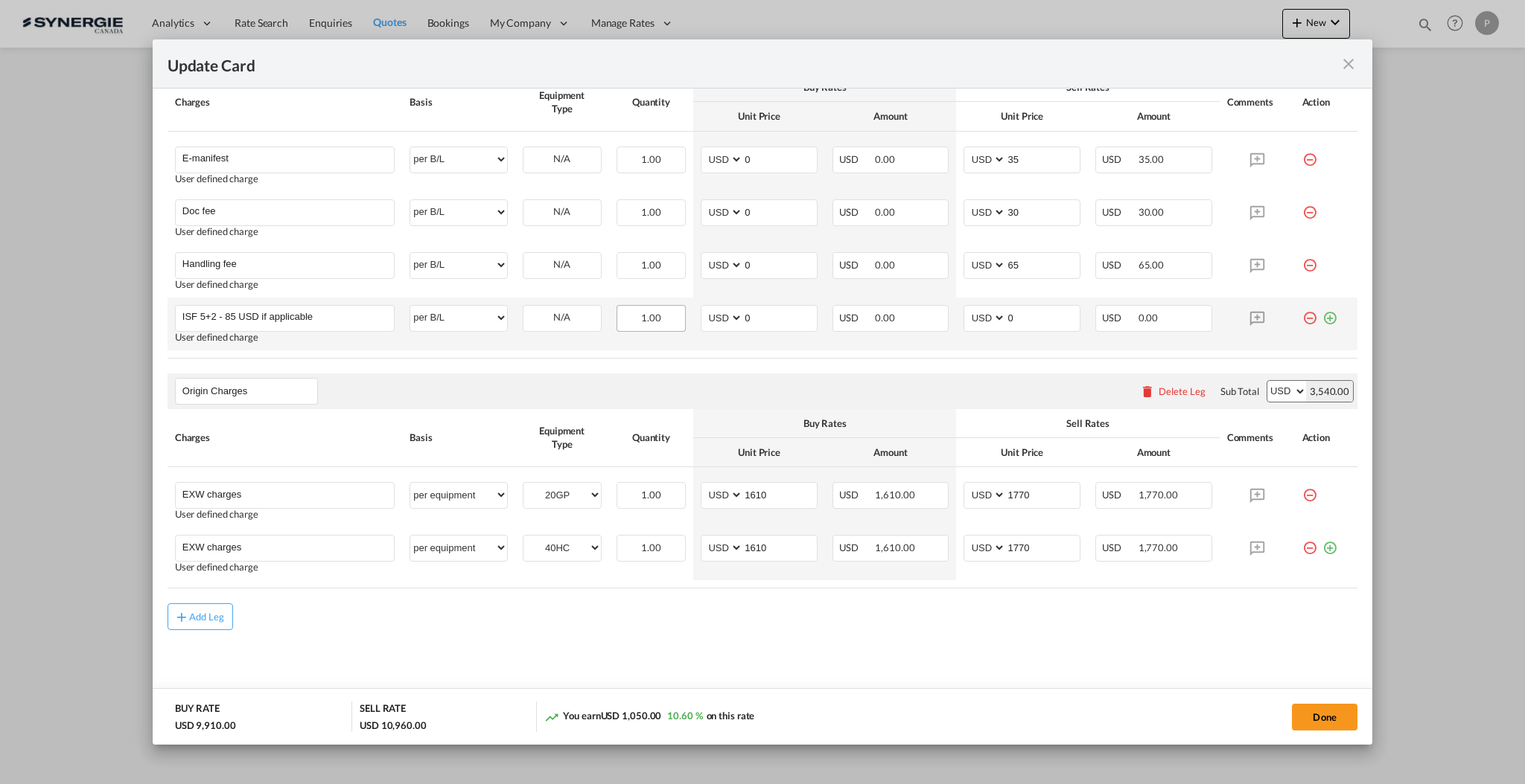
scroll to position [673, 0]
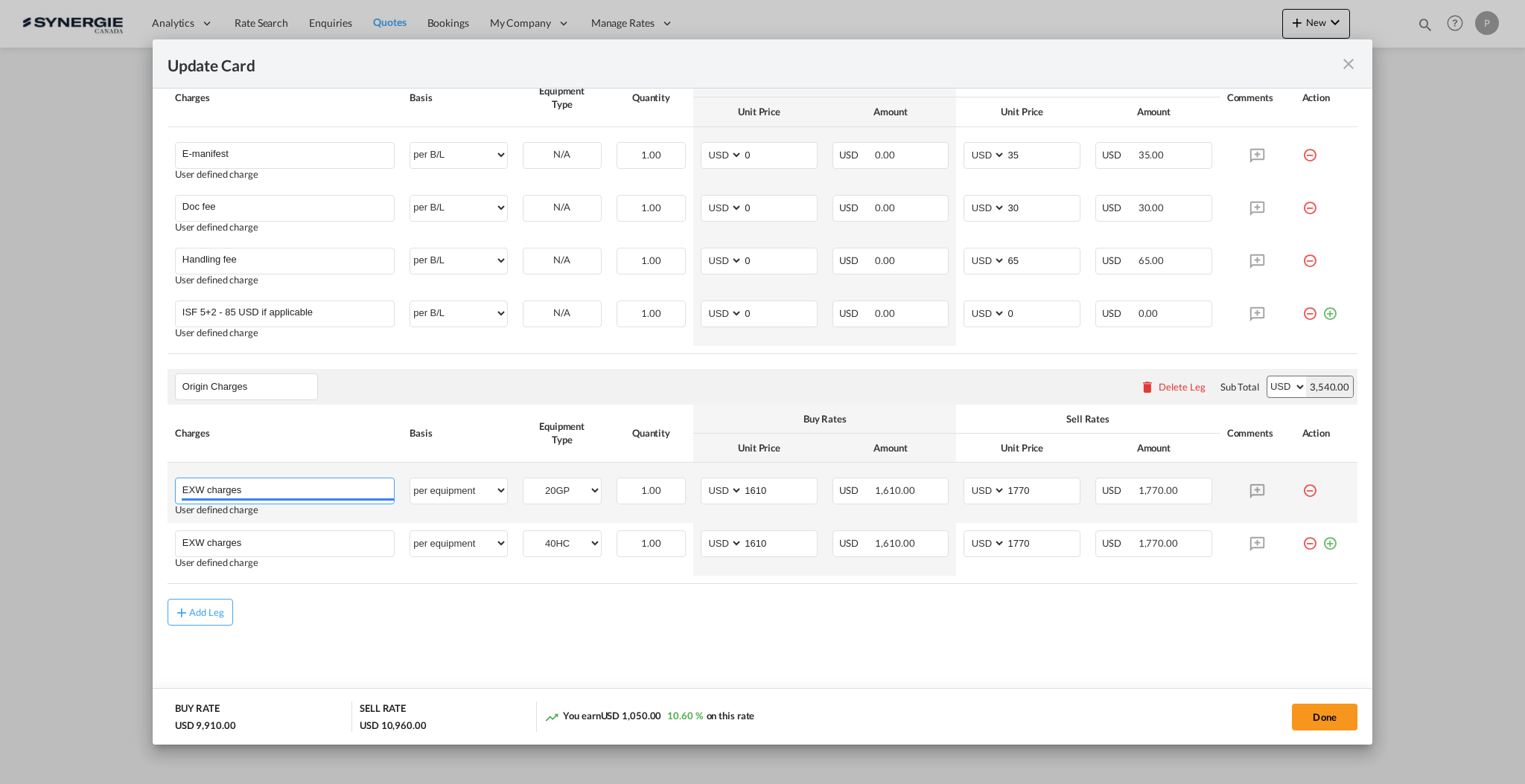
click at [296, 489] on input "EXW charges" at bounding box center [288, 490] width 212 height 22
click at [469, 486] on select "per equipment per container per B/L per shipping bill per shipment per pallet p…" at bounding box center [458, 491] width 96 height 24
click at [496, 609] on div "Add Leg" at bounding box center [762, 613] width 1190 height 27
drag, startPoint x: 318, startPoint y: 488, endPoint x: 243, endPoint y: 481, distance: 75.3
click at [243, 481] on input "EXW charges 20GP/40HC" at bounding box center [288, 490] width 212 height 22
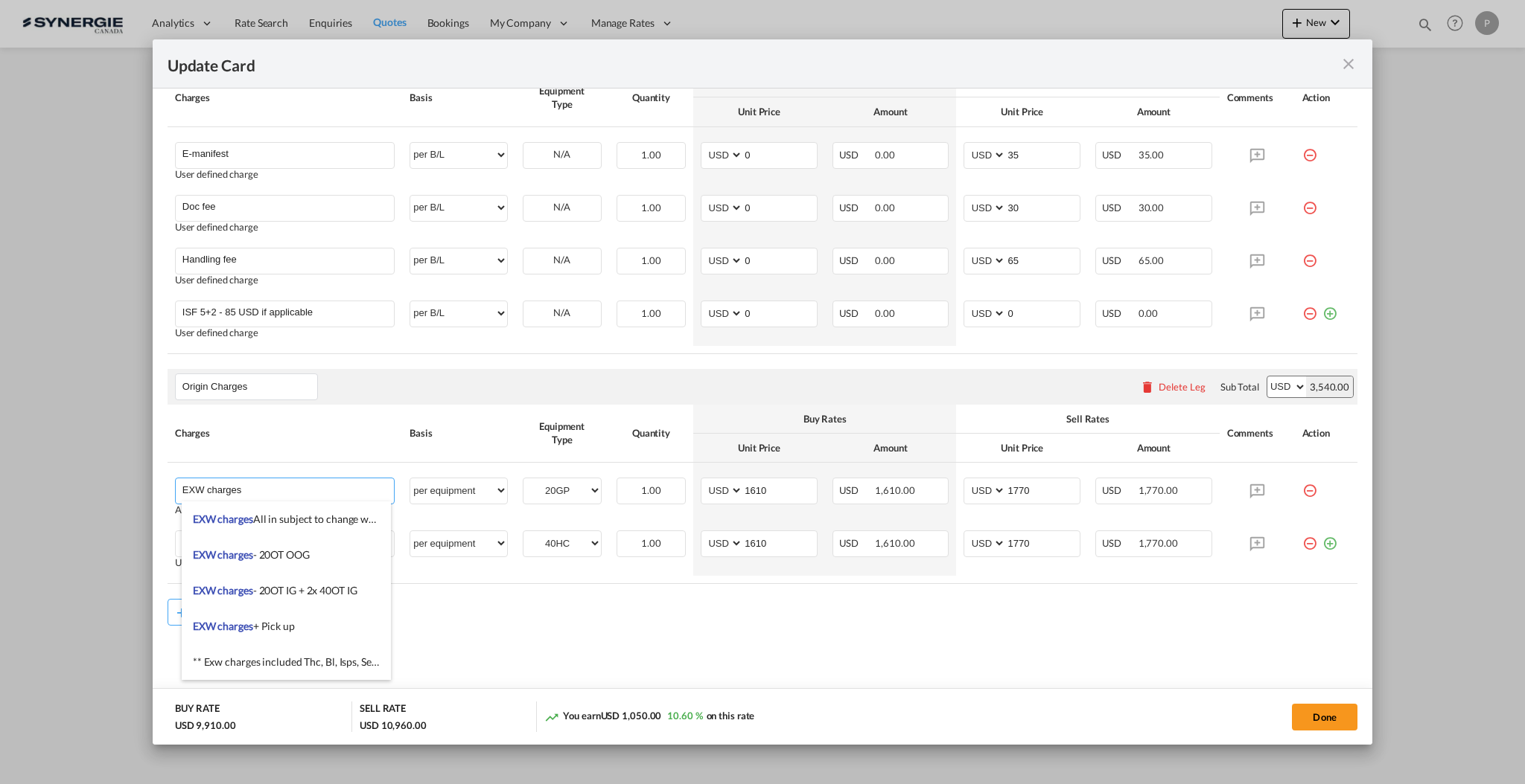
type input "EXW charges"
click at [620, 591] on rate-modification "Main Freight Please enter leg name Leg Name Already Exists Delete Leg Sub Total…" at bounding box center [762, 212] width 1190 height 828
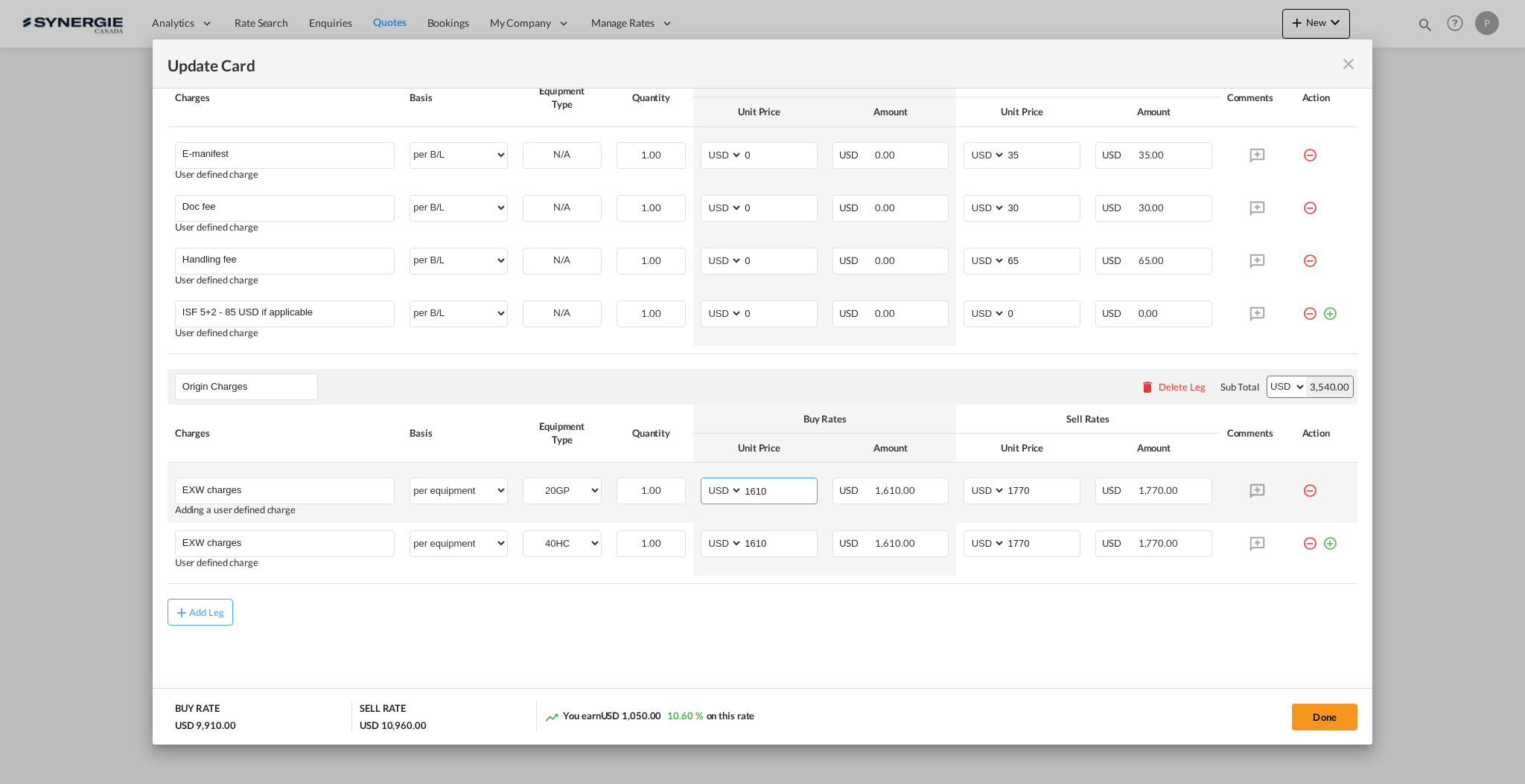
drag, startPoint x: 768, startPoint y: 489, endPoint x: 746, endPoint y: 490, distance: 22.0
click at [746, 490] on input "1610" at bounding box center [780, 490] width 74 height 22
type input "1946"
drag, startPoint x: 744, startPoint y: 542, endPoint x: 805, endPoint y: 537, distance: 61.2
click at [805, 537] on input "1610" at bounding box center [780, 542] width 74 height 22
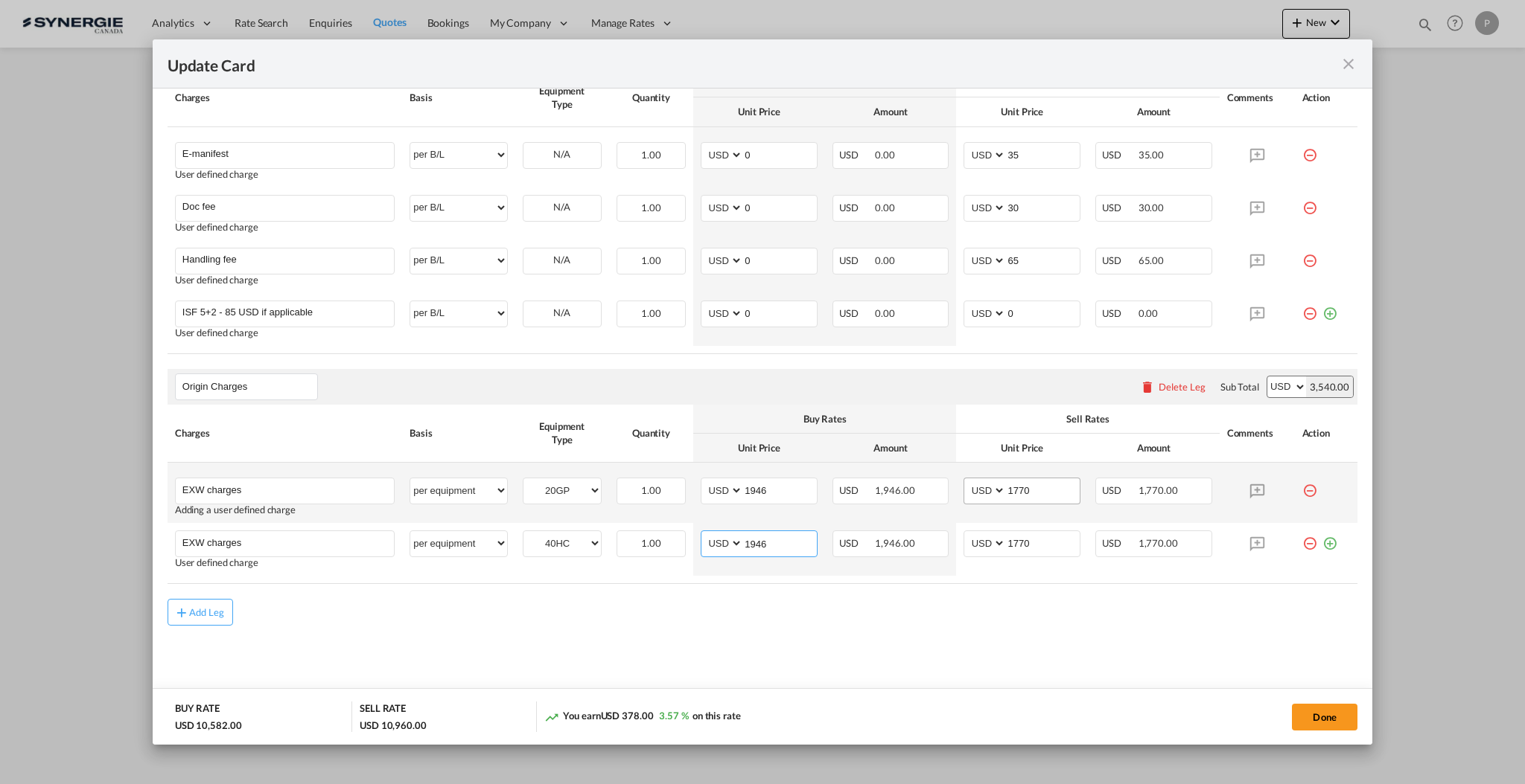
type input "1946"
click at [1026, 488] on input "1770" at bounding box center [1042, 490] width 74 height 22
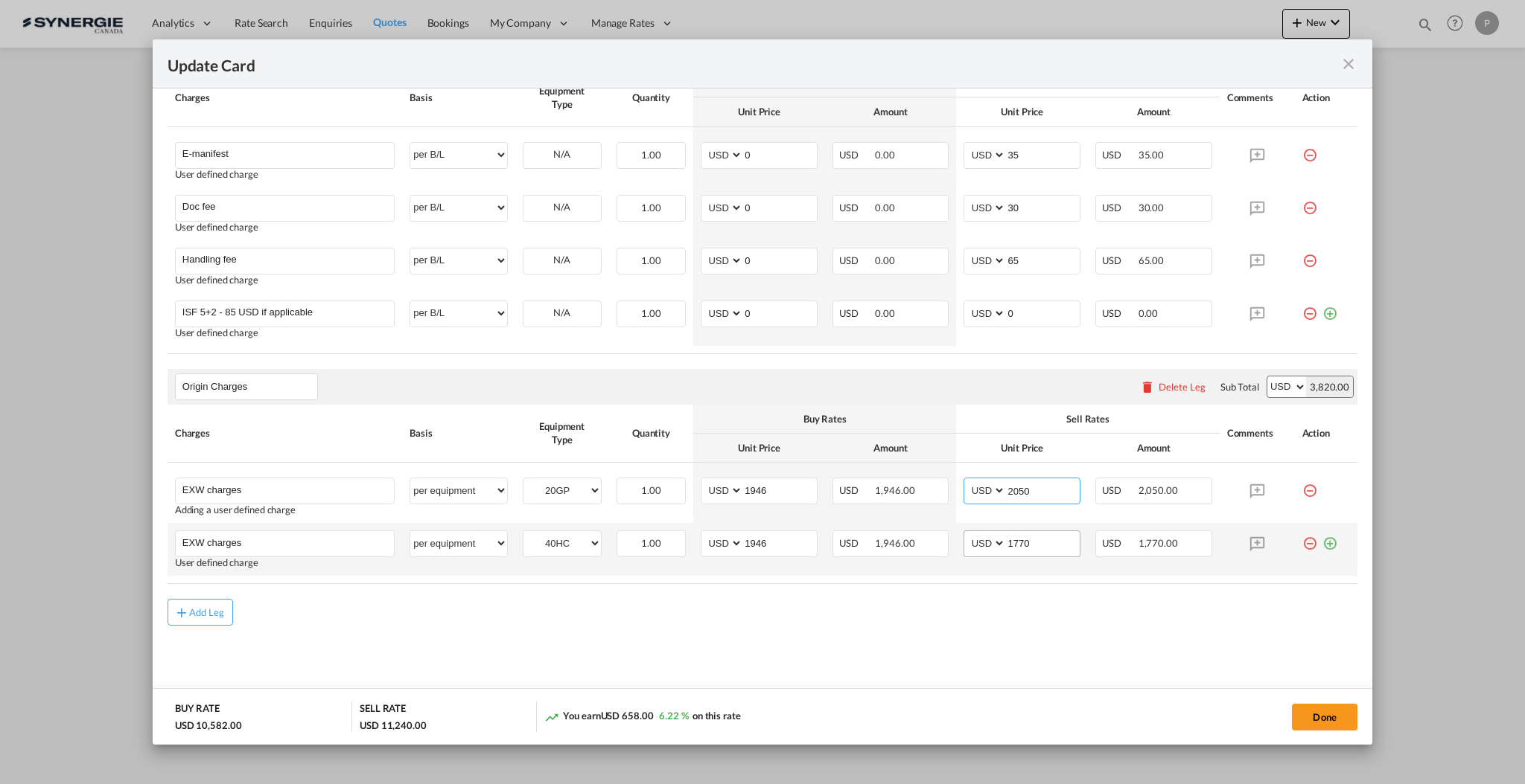
type input "2050"
click at [1022, 541] on input "1770" at bounding box center [1042, 542] width 74 height 22
type input "2050"
click at [983, 633] on md-content "Main Freight Please enter leg name Leg Name Already Exists Delete Leg Sub Total…" at bounding box center [762, 254] width 1190 height 911
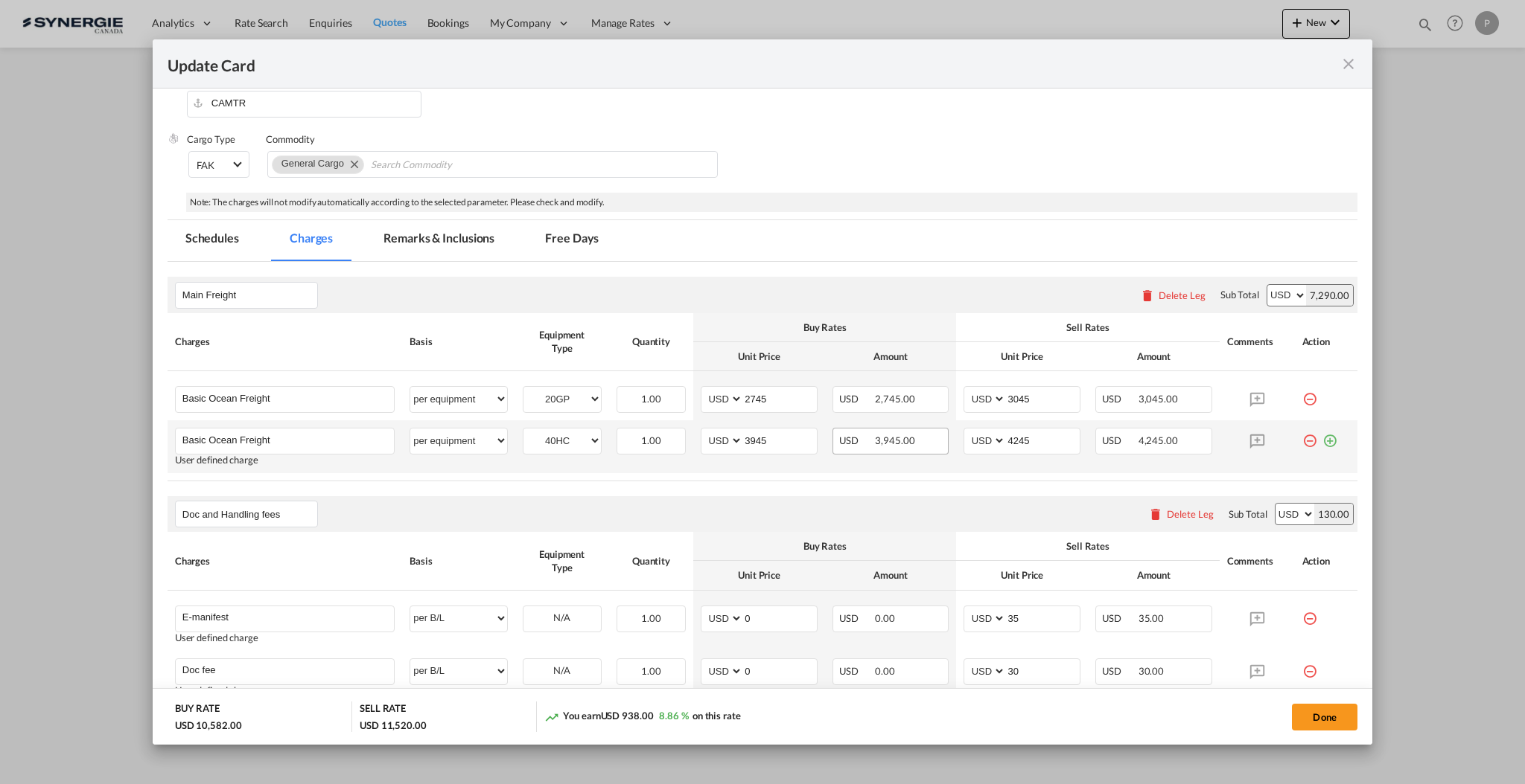
scroll to position [0, 0]
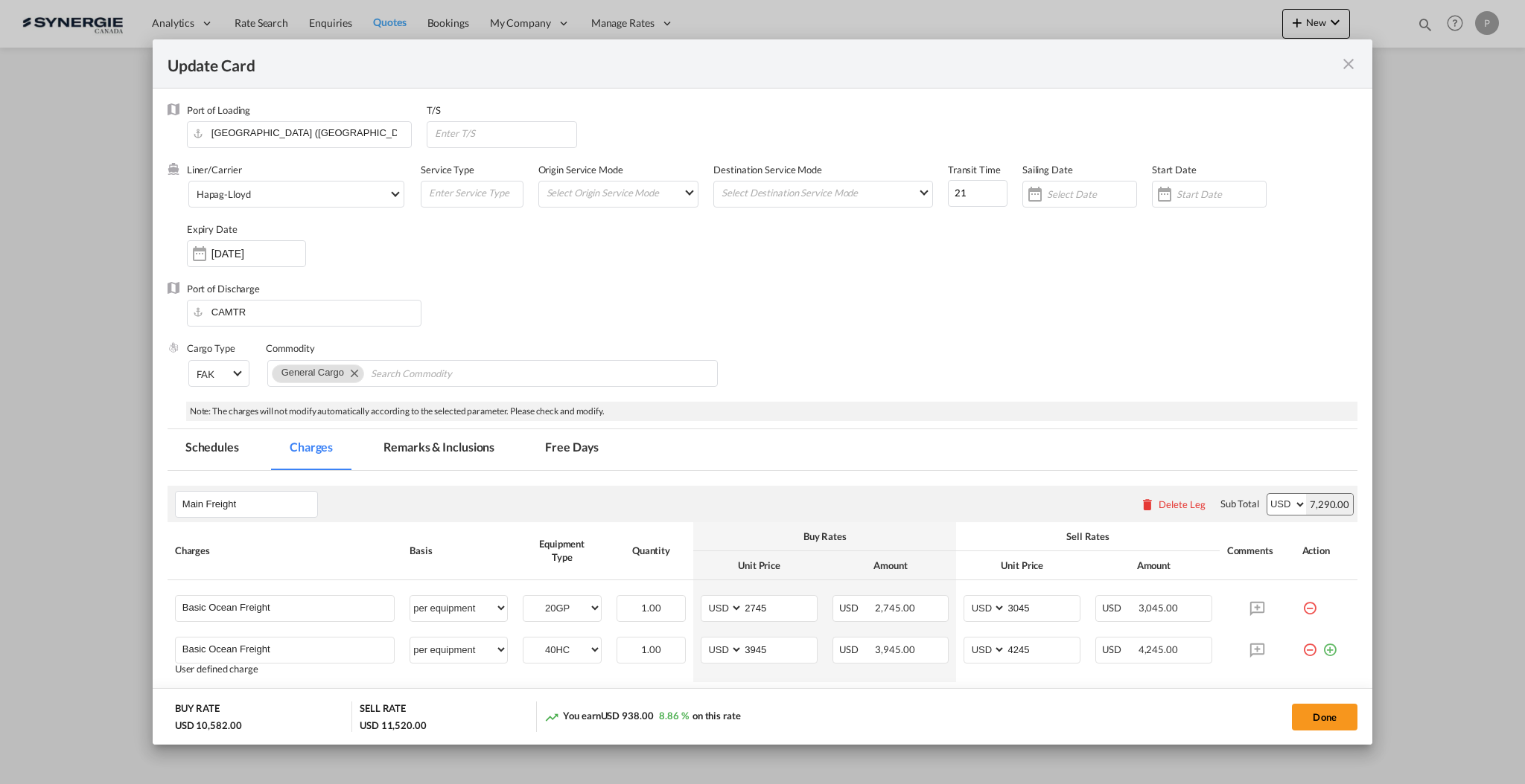
click at [411, 439] on md-tab-item "Remarks & Inclusions" at bounding box center [439, 450] width 147 height 41
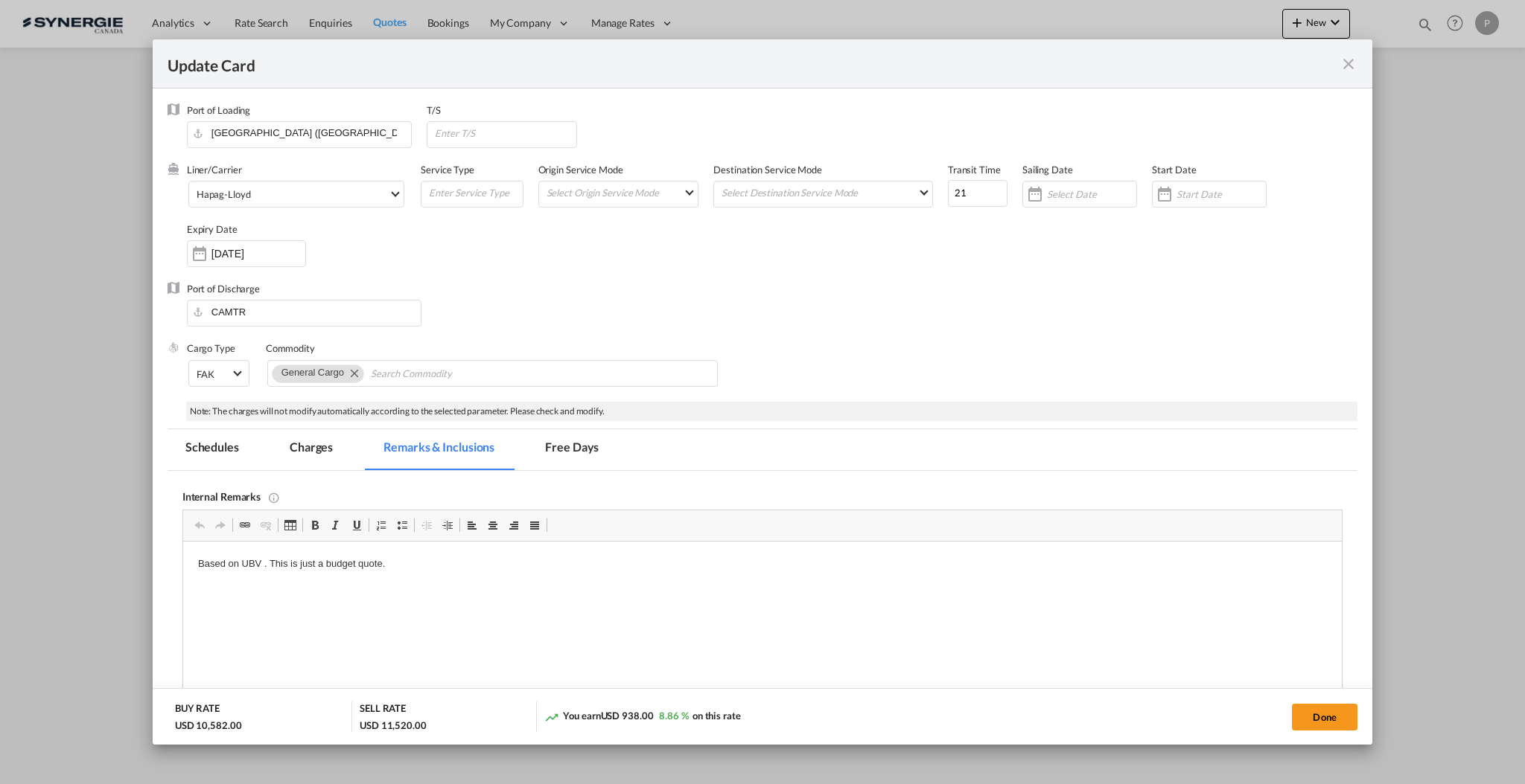
scroll to position [198, 0]
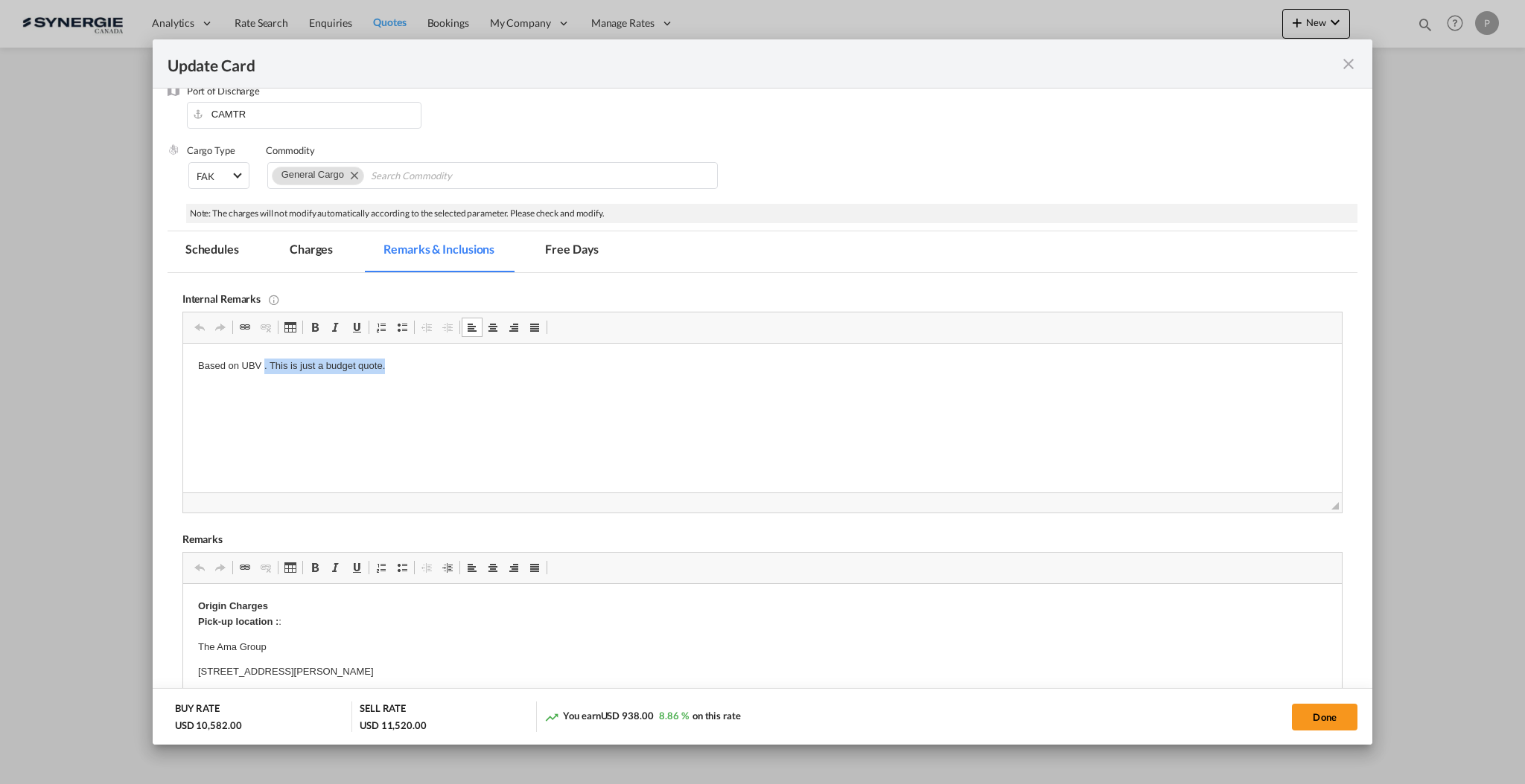
drag, startPoint x: 435, startPoint y: 383, endPoint x: 262, endPoint y: 361, distance: 174.4
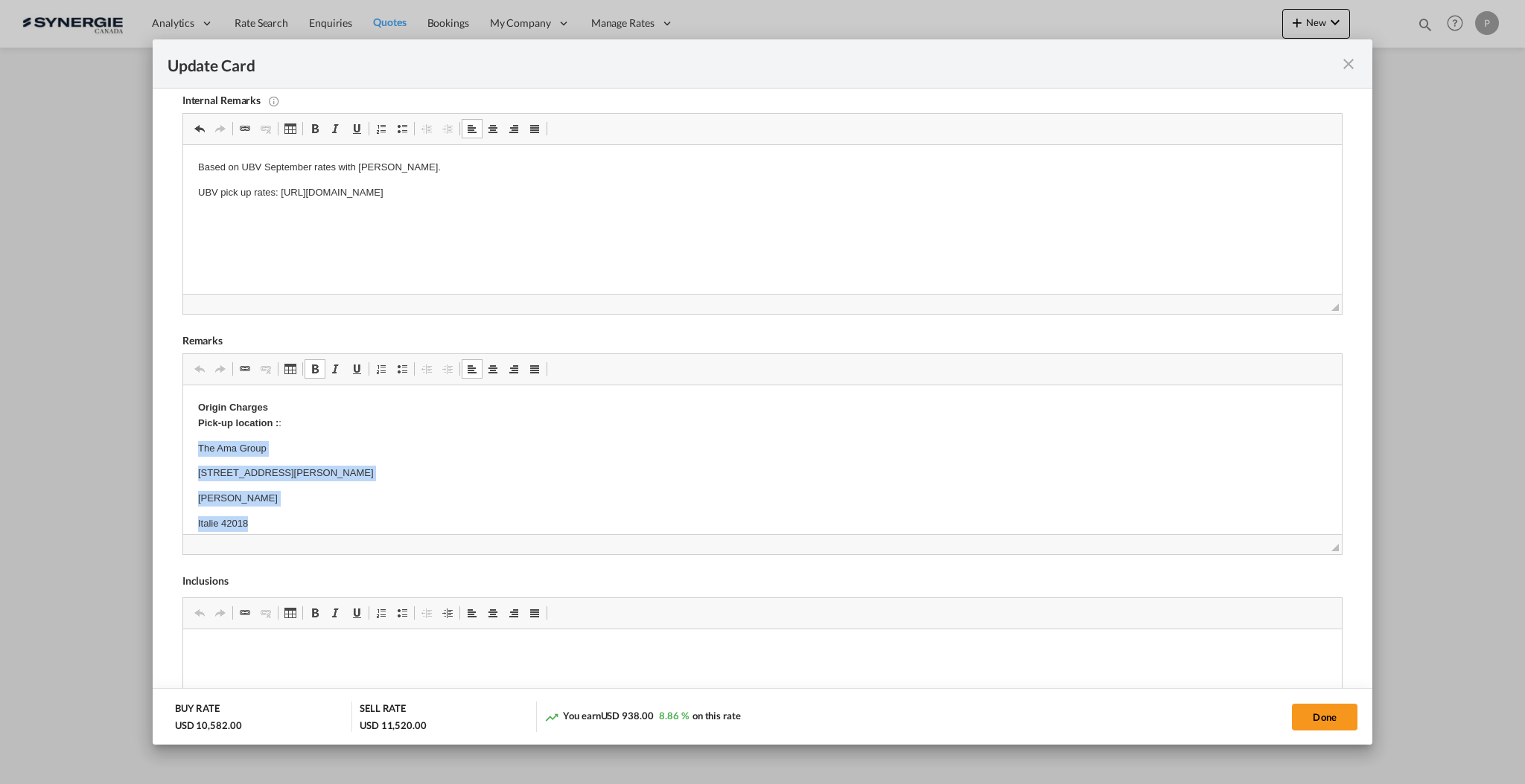
drag, startPoint x: 273, startPoint y: 524, endPoint x: 358, endPoint y: 828, distance: 315.7
click at [339, 424] on p "Origin Charges Pick-up location : :" at bounding box center [761, 415] width 1128 height 31
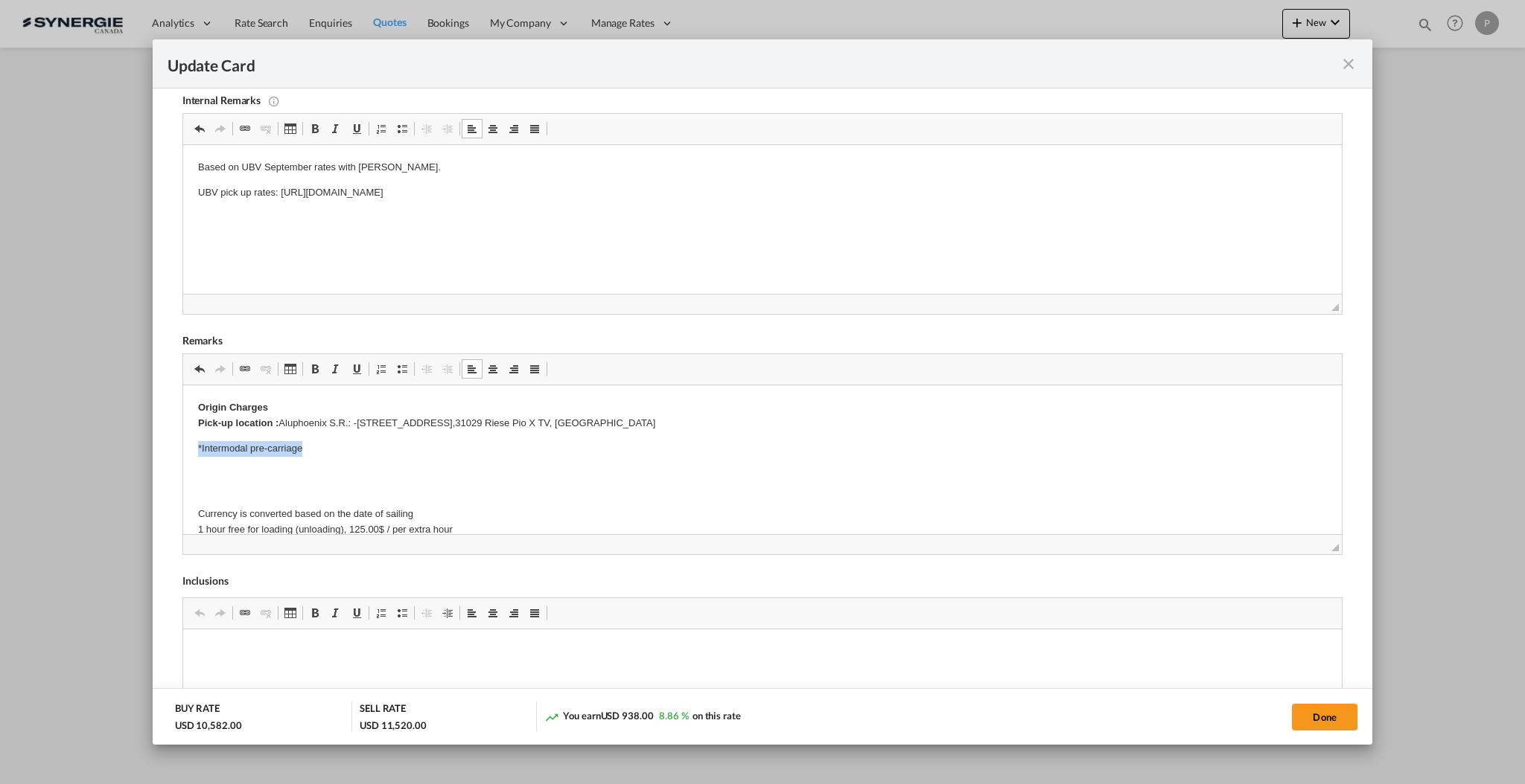
drag, startPoint x: 321, startPoint y: 450, endPoint x: 335, endPoint y: 835, distance: 385.3
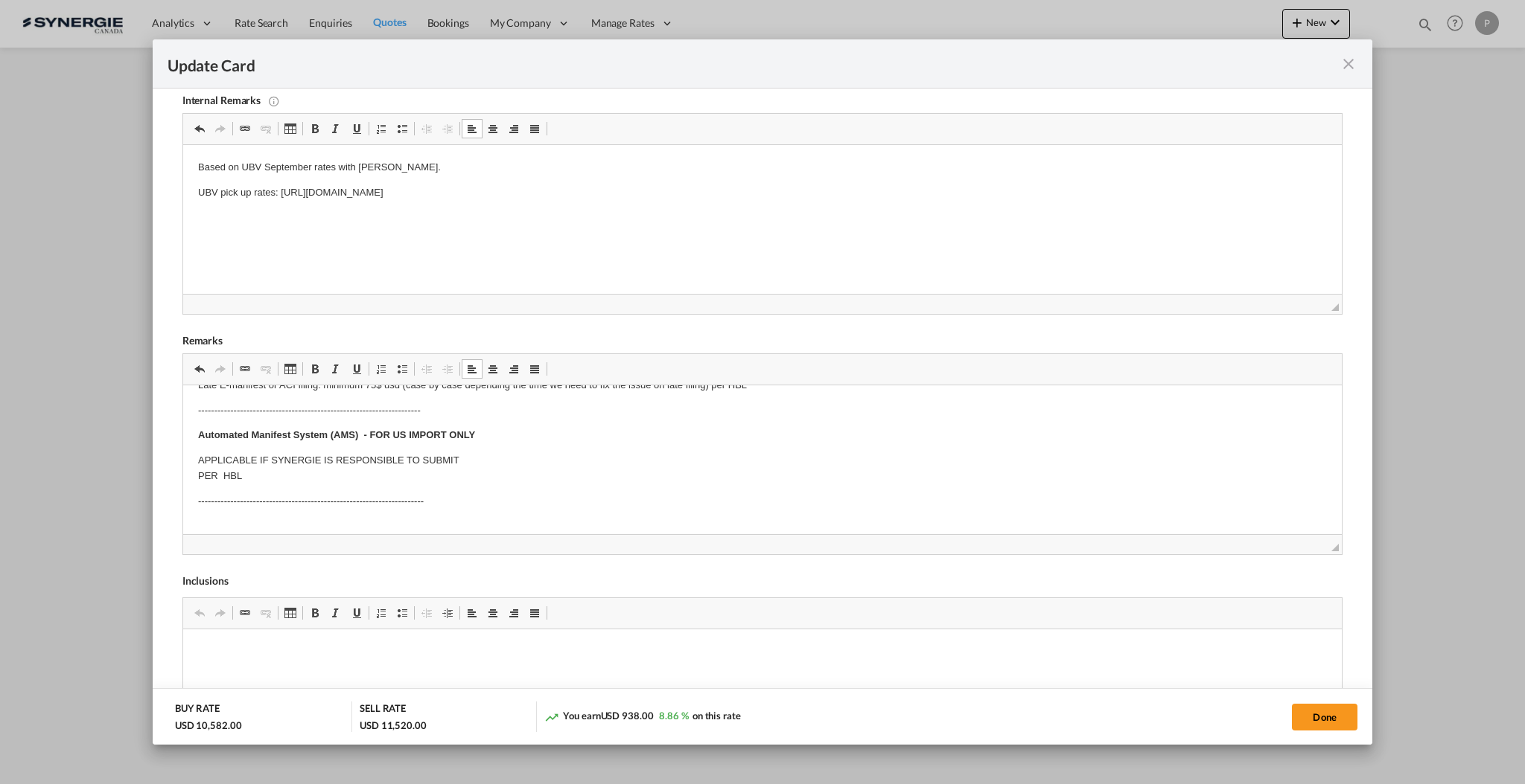
scroll to position [198, 0]
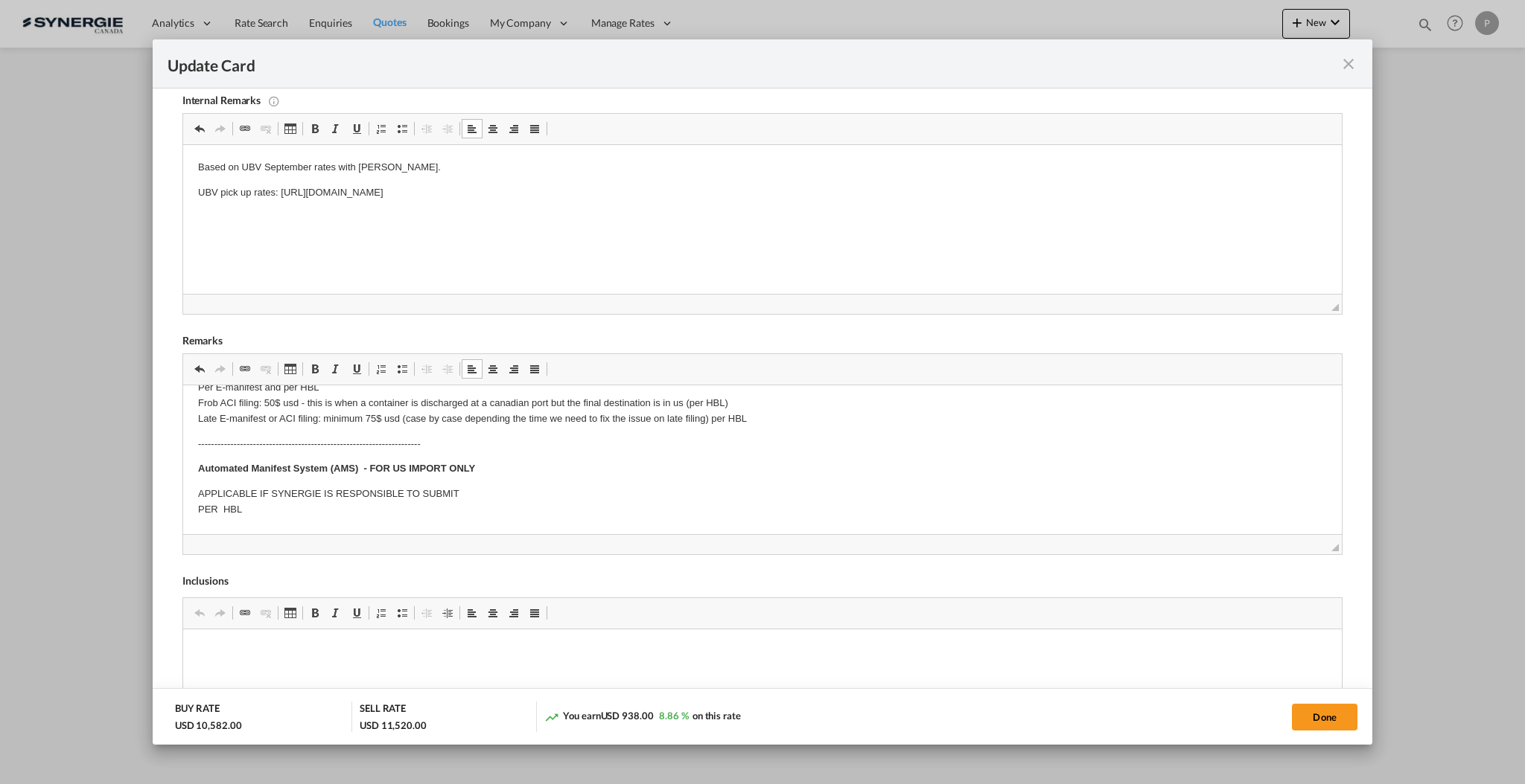
click at [182, 461] on div "Rich Text Editor, editor7 Editor toolbars Clipboard/Undo Undo Keyboard shortcut…" at bounding box center [762, 454] width 1160 height 201
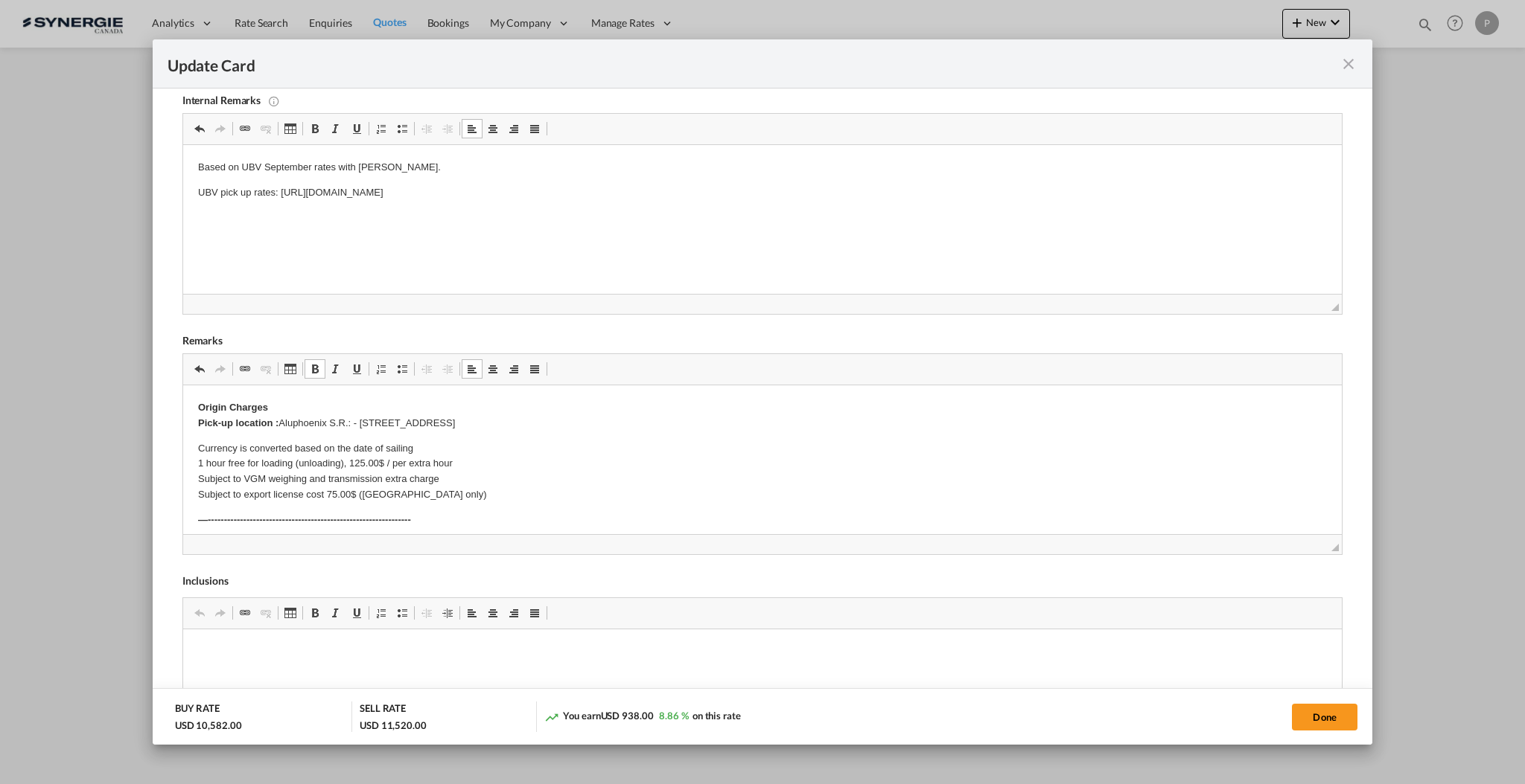
drag, startPoint x: 201, startPoint y: 461, endPoint x: 466, endPoint y: 476, distance: 265.4
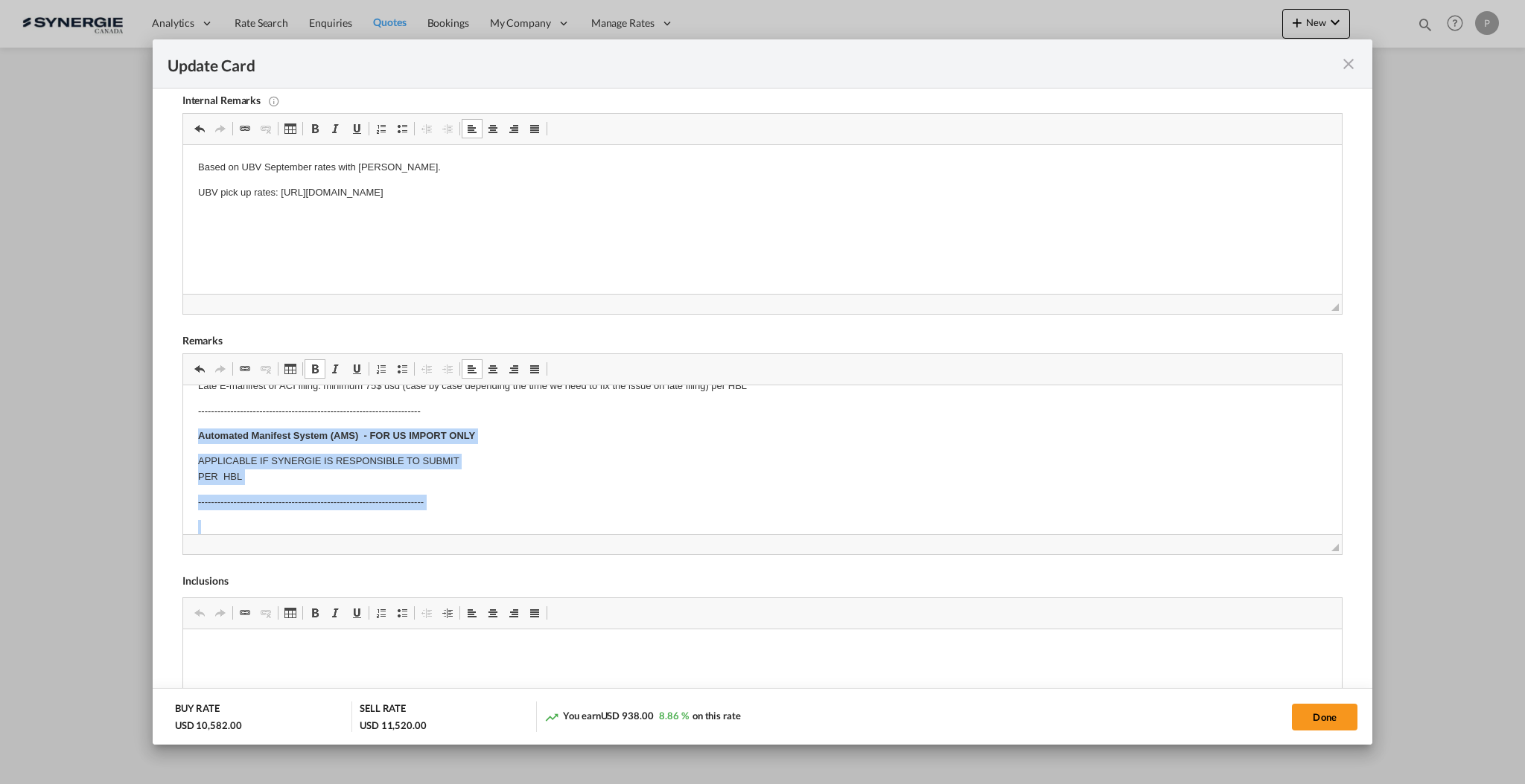
scroll to position [253, 0]
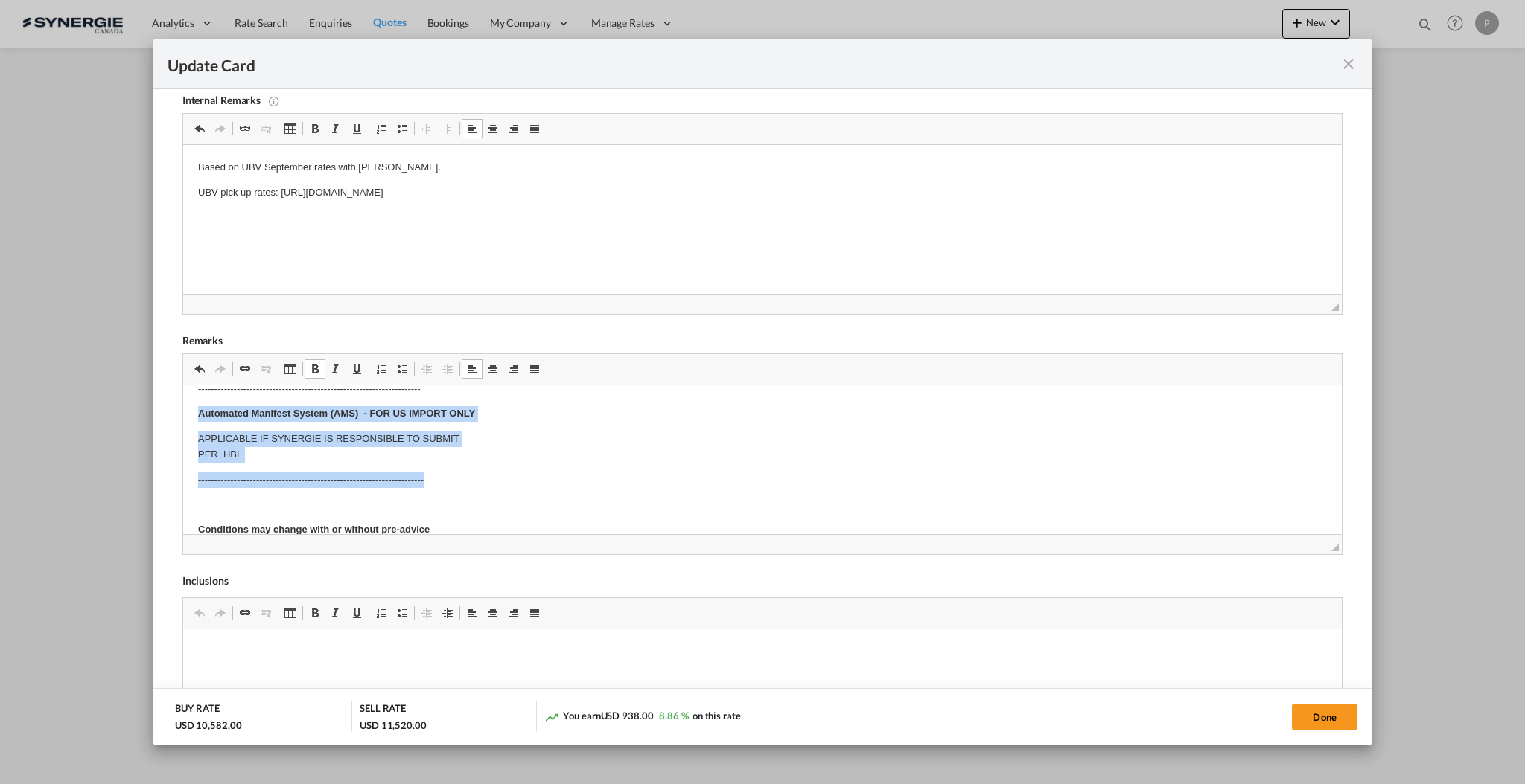
drag, startPoint x: 193, startPoint y: 471, endPoint x: 558, endPoint y: 480, distance: 365.1
click at [558, 480] on html "Origin Charges Pick-up location : Aluphoenix S.R.: - Via Monte Santo, 33/a, 310…" at bounding box center [761, 530] width 1159 height 796
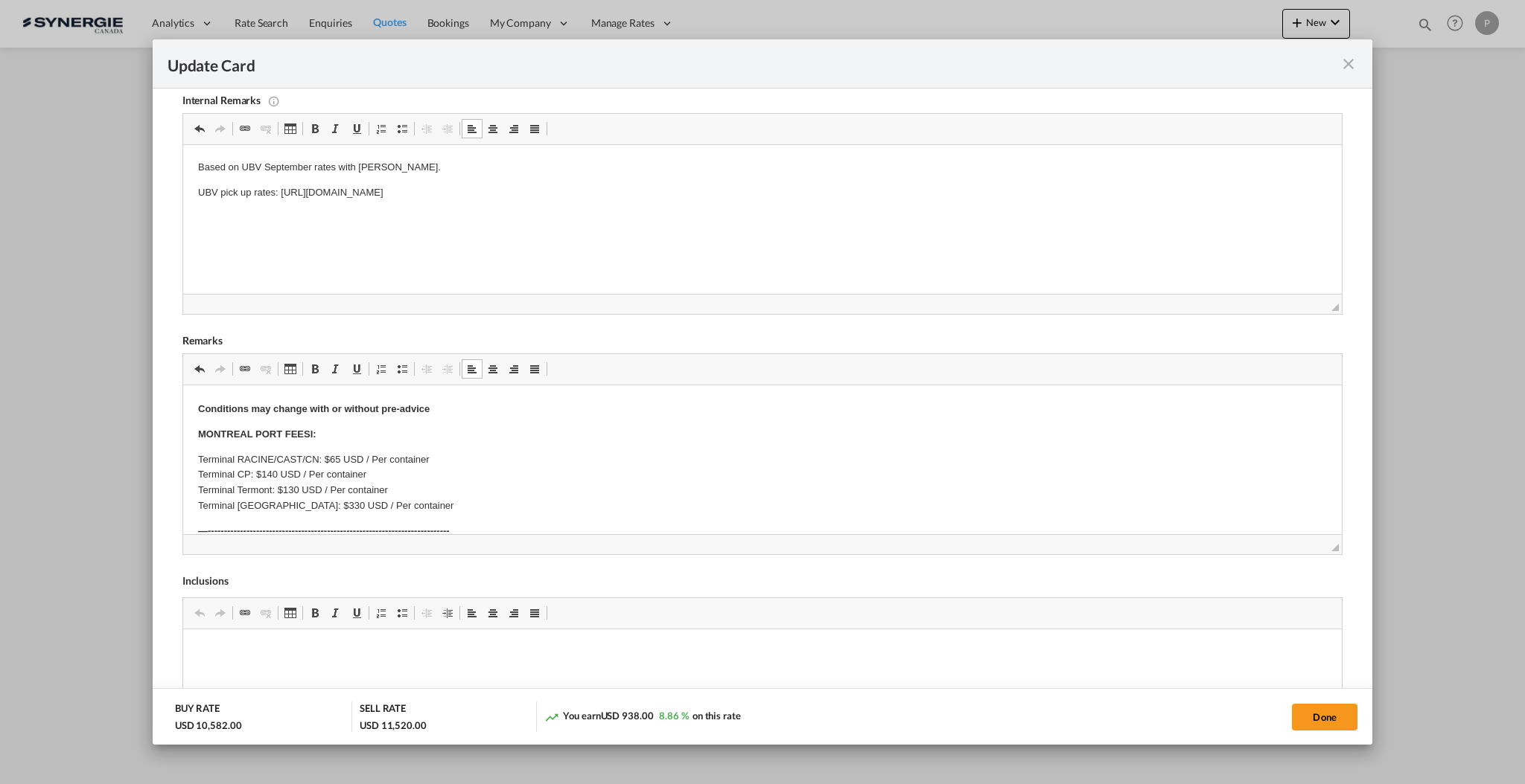
scroll to position [275, 0]
drag, startPoint x: 282, startPoint y: 445, endPoint x: 339, endPoint y: 491, distance: 73.2
click at [339, 491] on body "Origin Charges Pick-up location : Aluphoenix S.R.: - Via Monte Santo, 33/a, 310…" at bounding box center [761, 475] width 1128 height 700
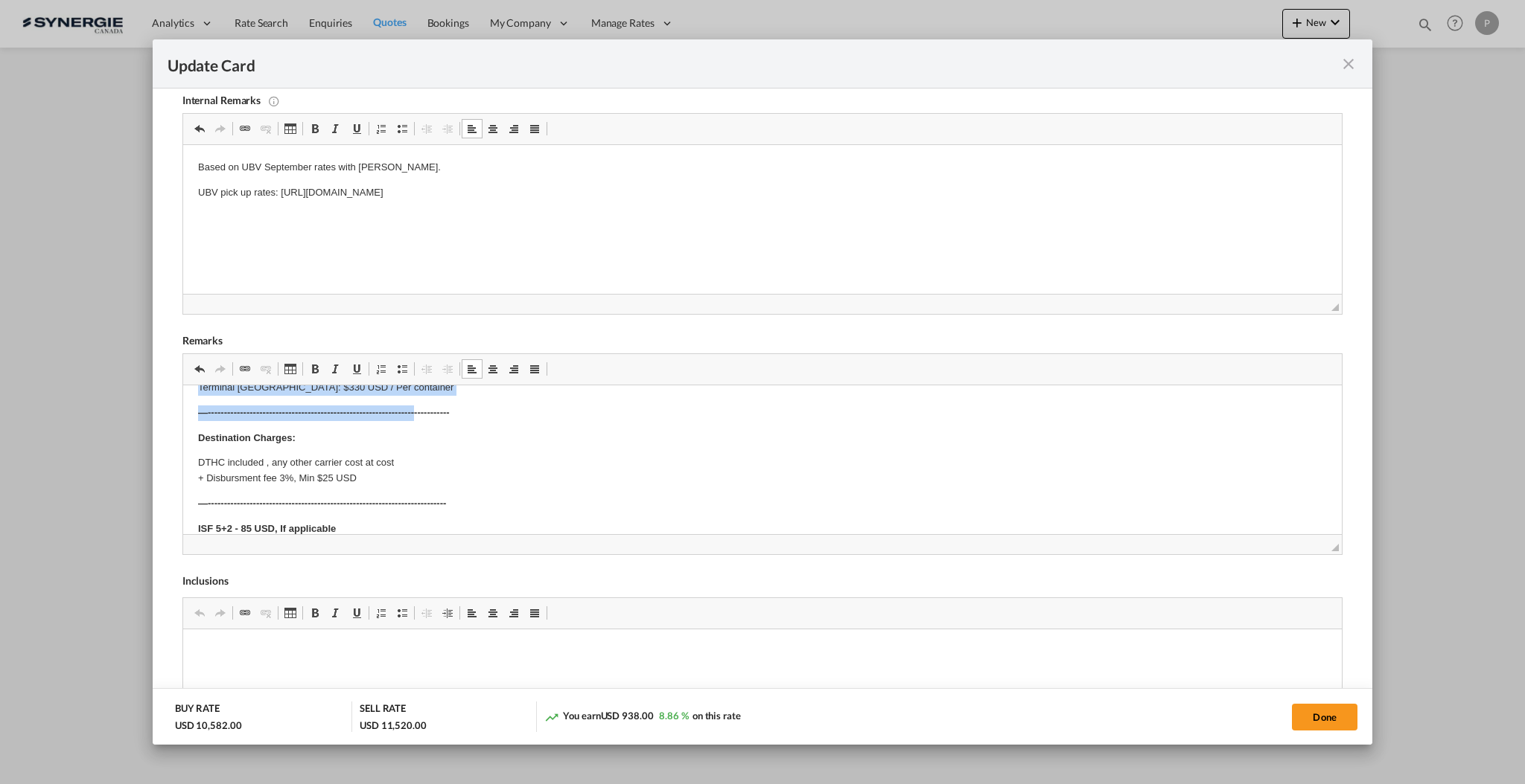
scroll to position [400, 0]
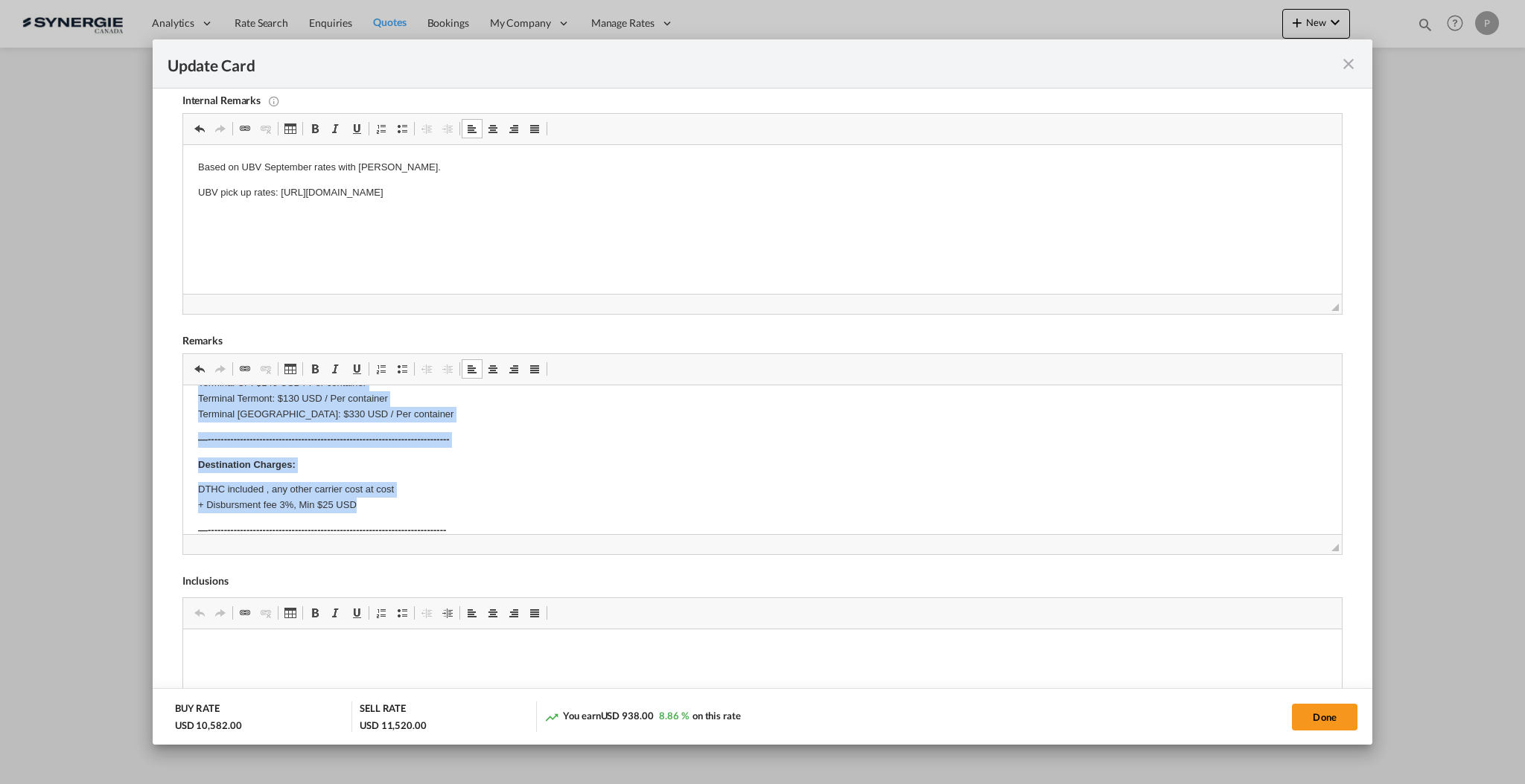
drag, startPoint x: 205, startPoint y: 400, endPoint x: 492, endPoint y: 503, distance: 304.9
click at [492, 503] on body "Origin Charges Pick-up location : Aluphoenix S.R.: - Via Monte Santo, 33/a, 310…" at bounding box center [761, 350] width 1128 height 700
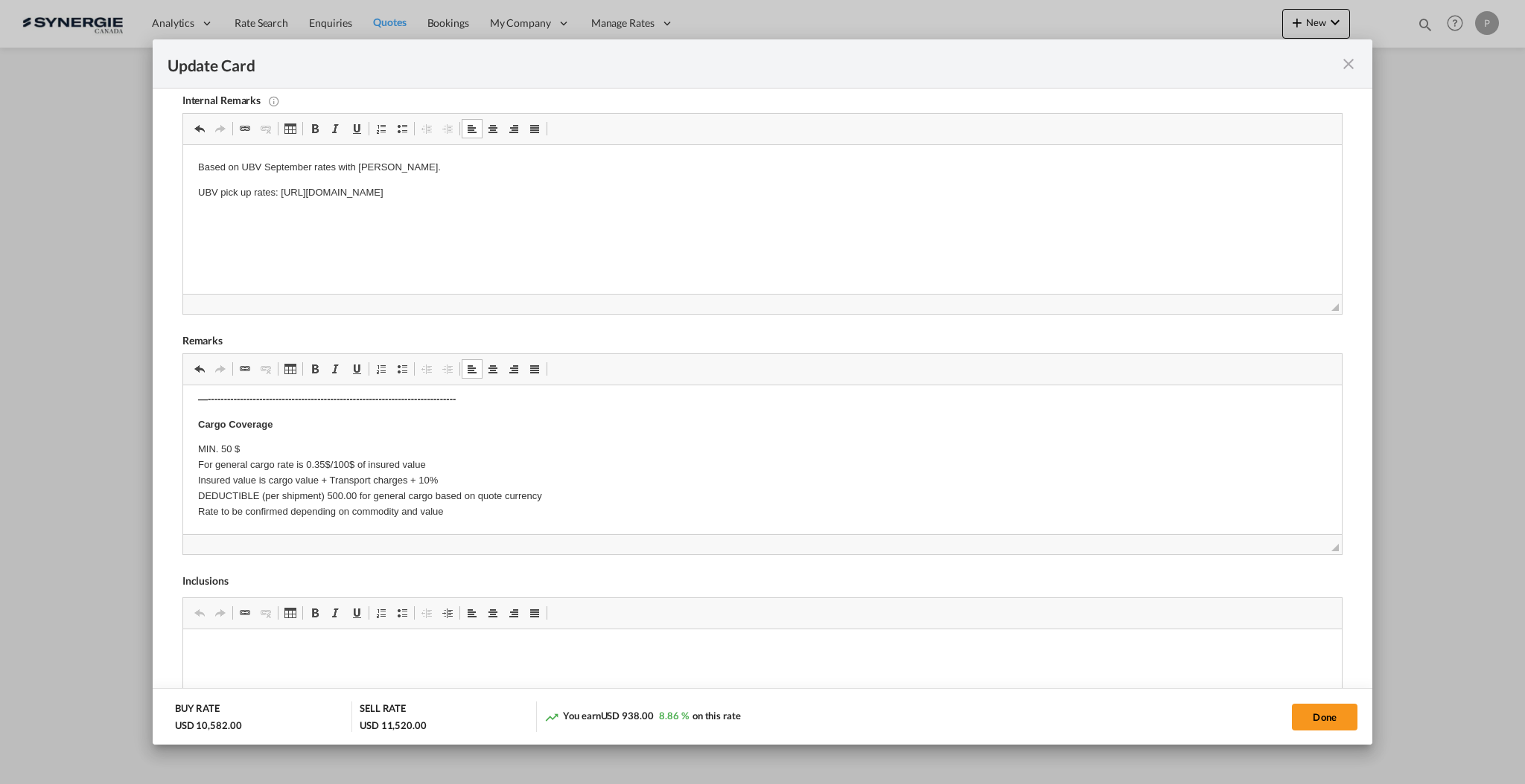
scroll to position [162, 0]
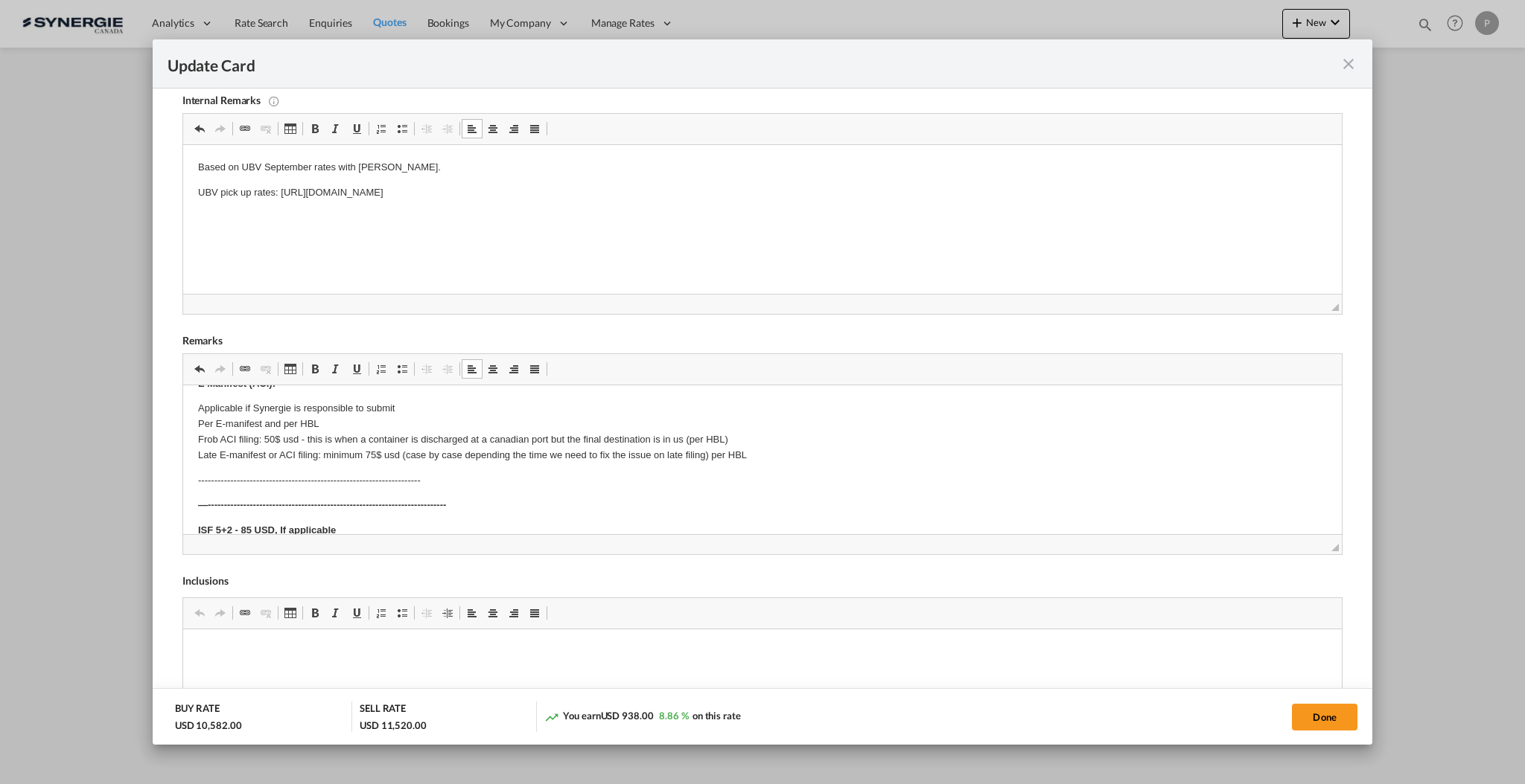
click at [360, 502] on strong "—--------------------------------------------------------------------------" at bounding box center [321, 505] width 248 height 11
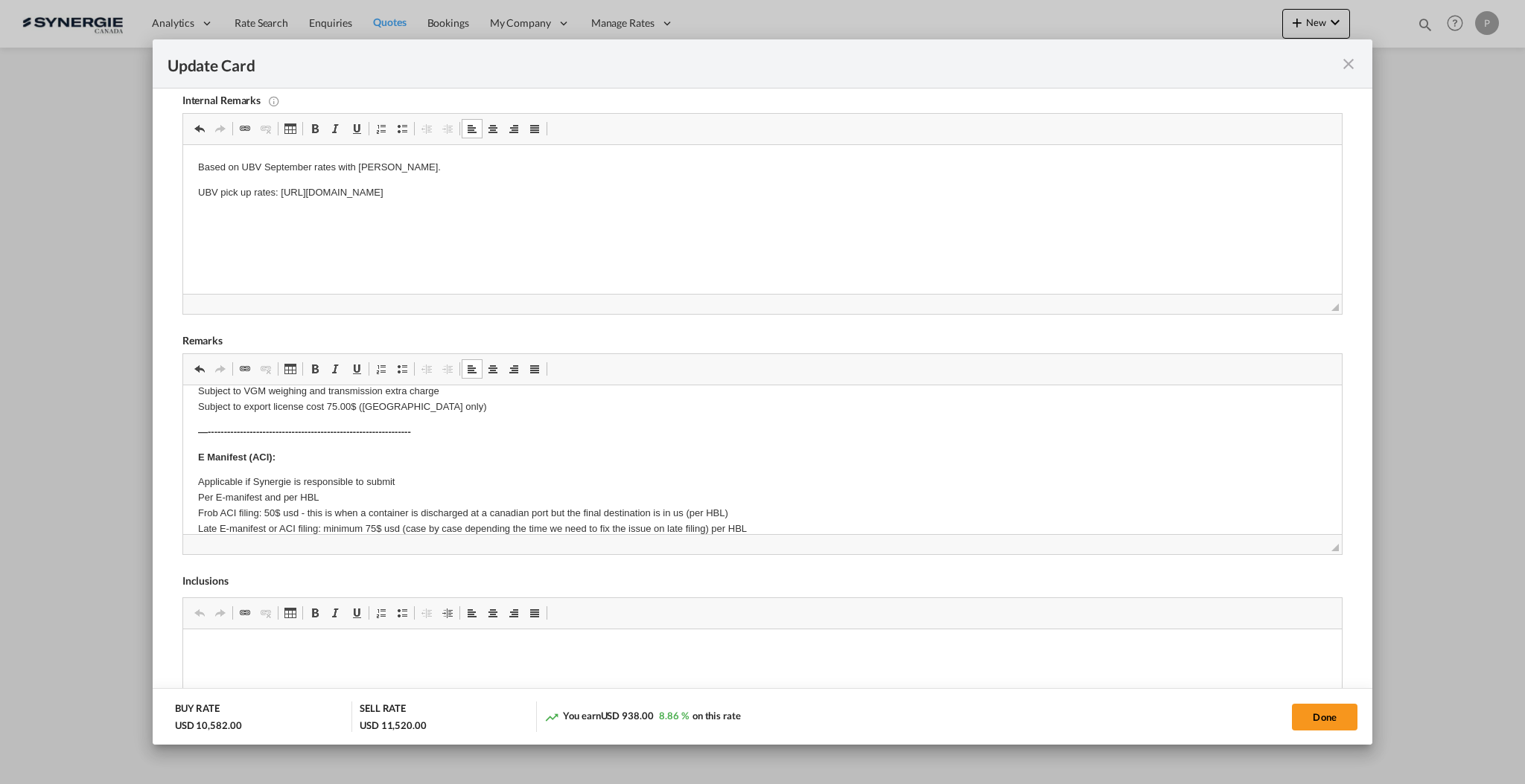
scroll to position [0, 0]
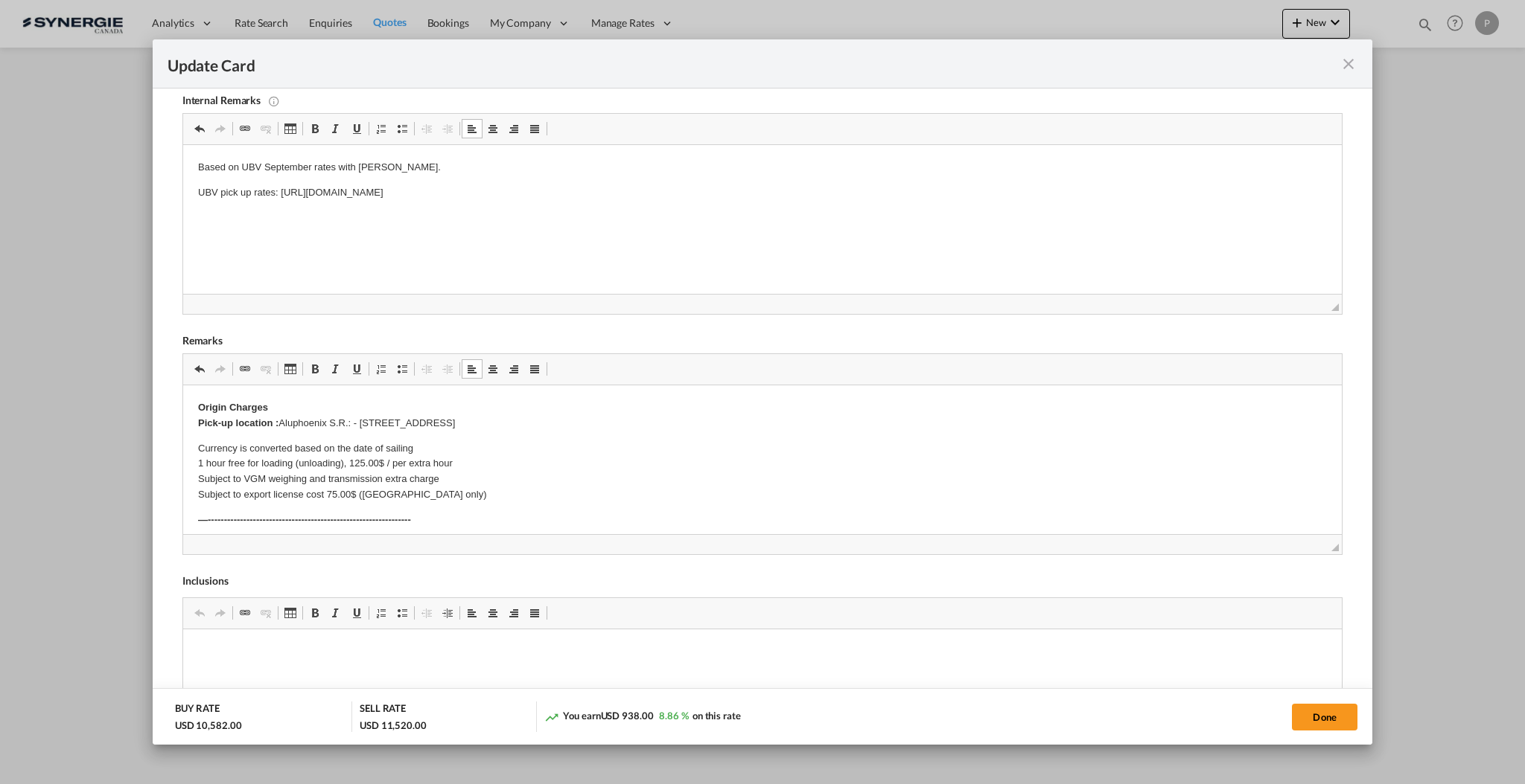
click at [561, 412] on p "Origin Charges Pick-up location : Aluphoenix S.R.: - Via Monte Santo, 33/a, 310…" at bounding box center [761, 415] width 1128 height 31
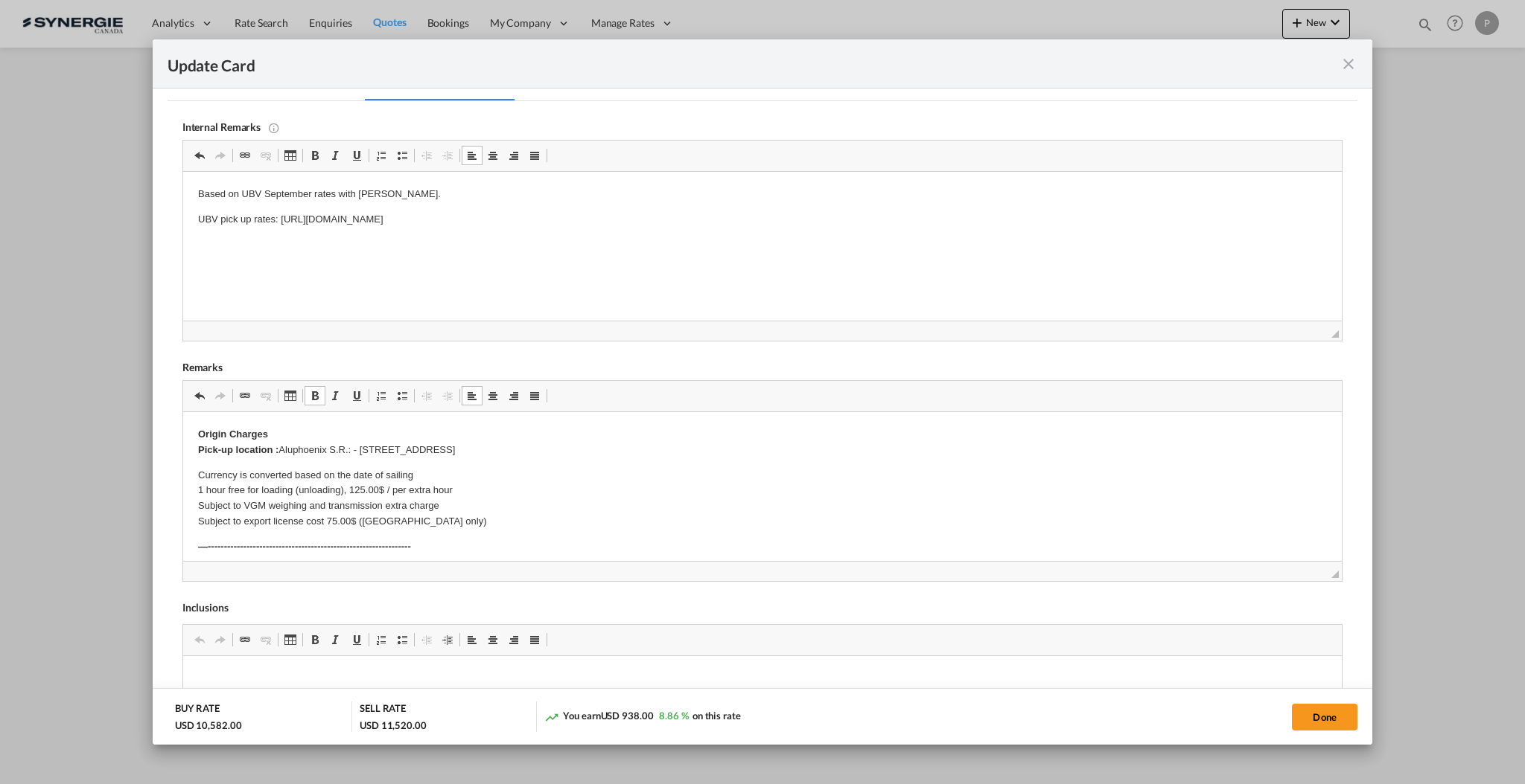
scroll to position [396, 0]
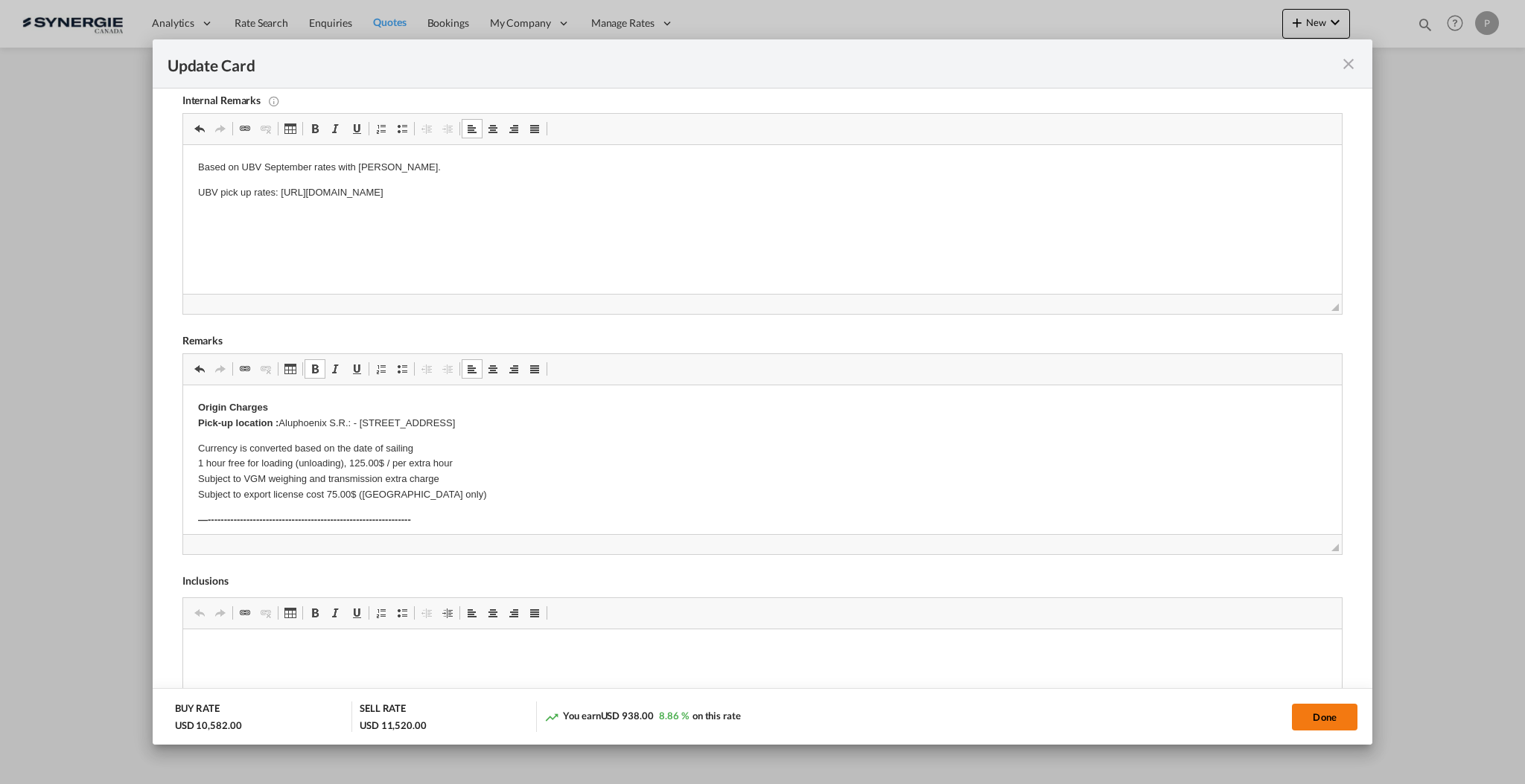
click at [1332, 715] on button "Done" at bounding box center [1324, 717] width 66 height 27
type input "29 Sep 2025"
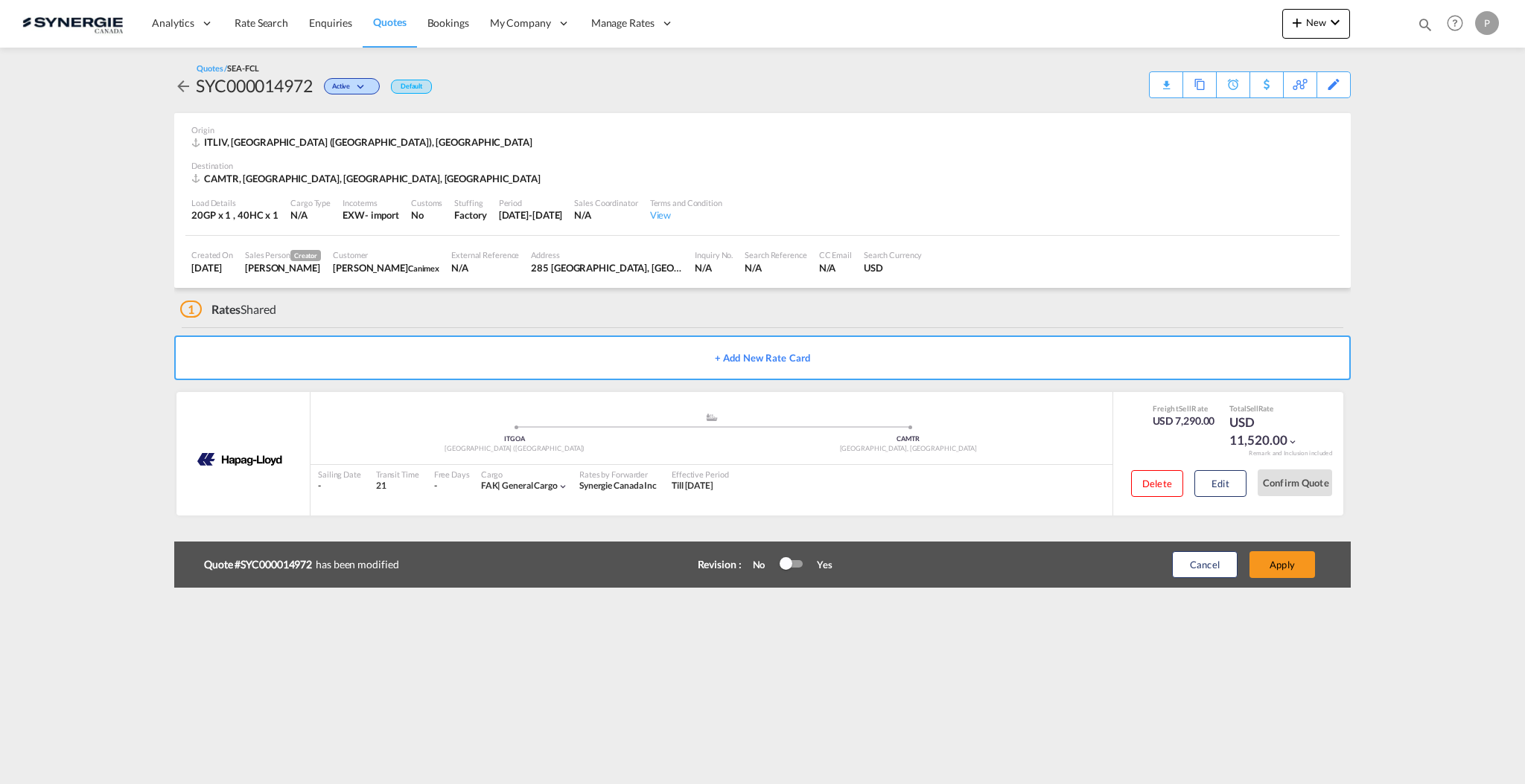
click at [795, 565] on div at bounding box center [791, 564] width 22 height 7
click at [1290, 558] on button "Apply" at bounding box center [1282, 565] width 66 height 27
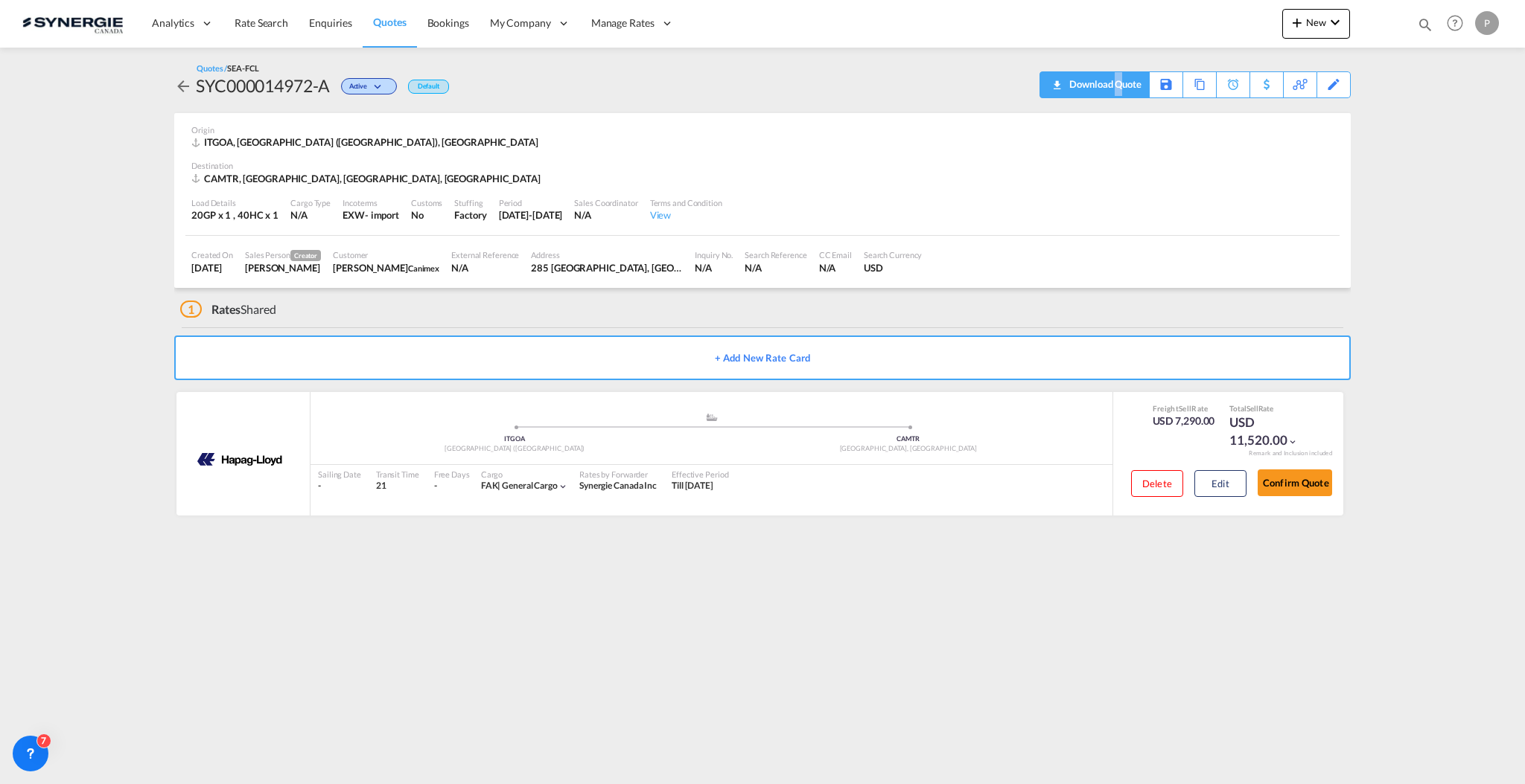
click at [1117, 80] on div "Download Quote" at bounding box center [1103, 84] width 76 height 24
